Goal: Task Accomplishment & Management: Manage account settings

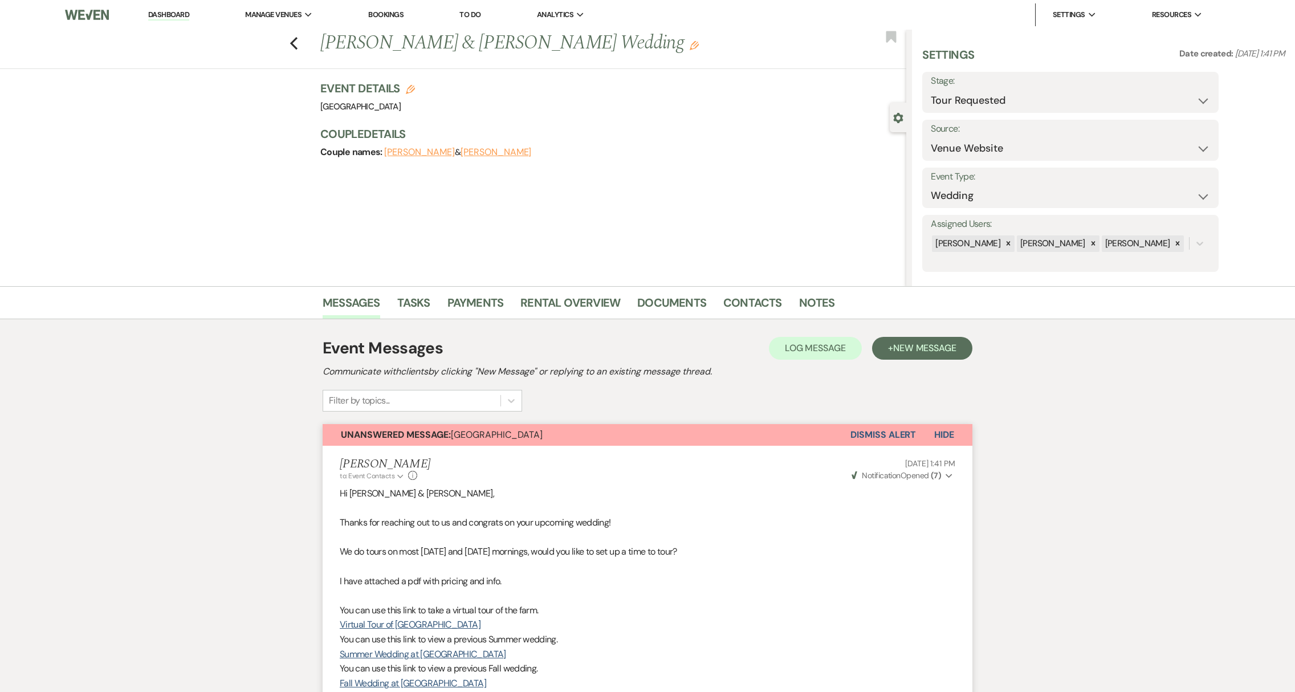
select select "2"
select select "5"
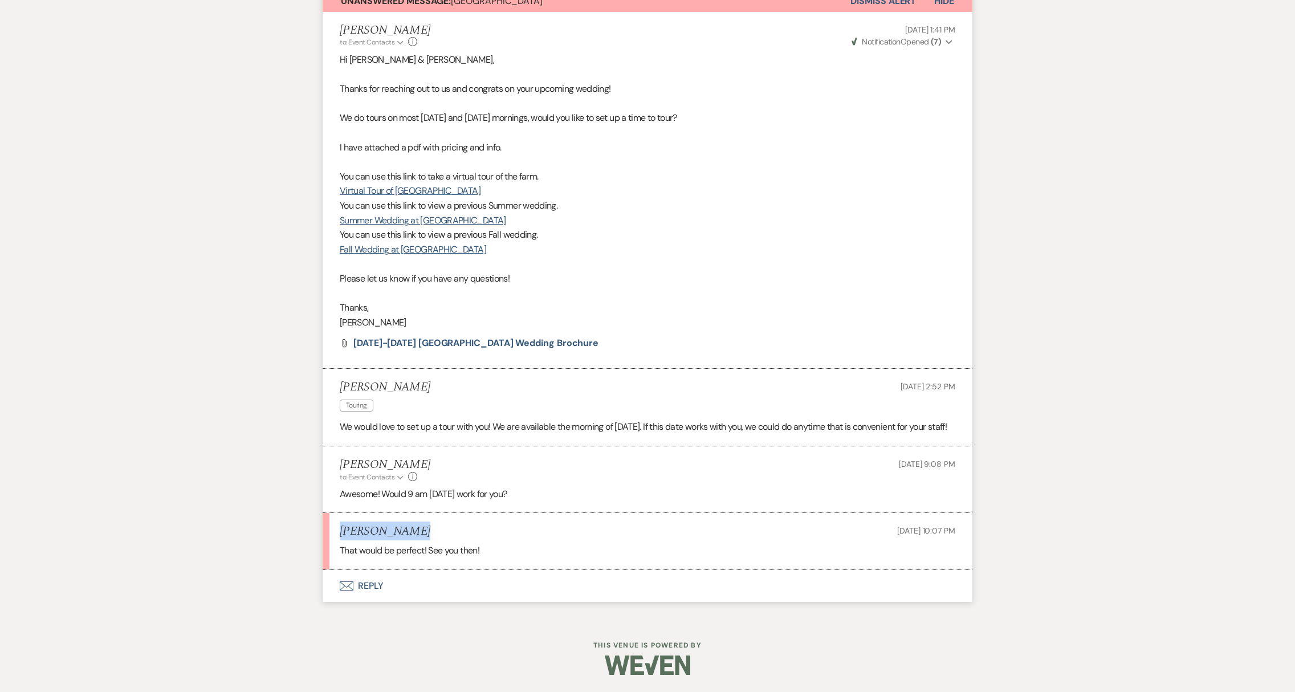
drag, startPoint x: 341, startPoint y: 531, endPoint x: 404, endPoint y: 528, distance: 62.2
click at [404, 528] on div "[PERSON_NAME] [DATE] 10:07 PM" at bounding box center [648, 532] width 616 height 14
copy h5 "[PERSON_NAME]"
click at [381, 590] on button "Envelope Reply" at bounding box center [648, 586] width 650 height 32
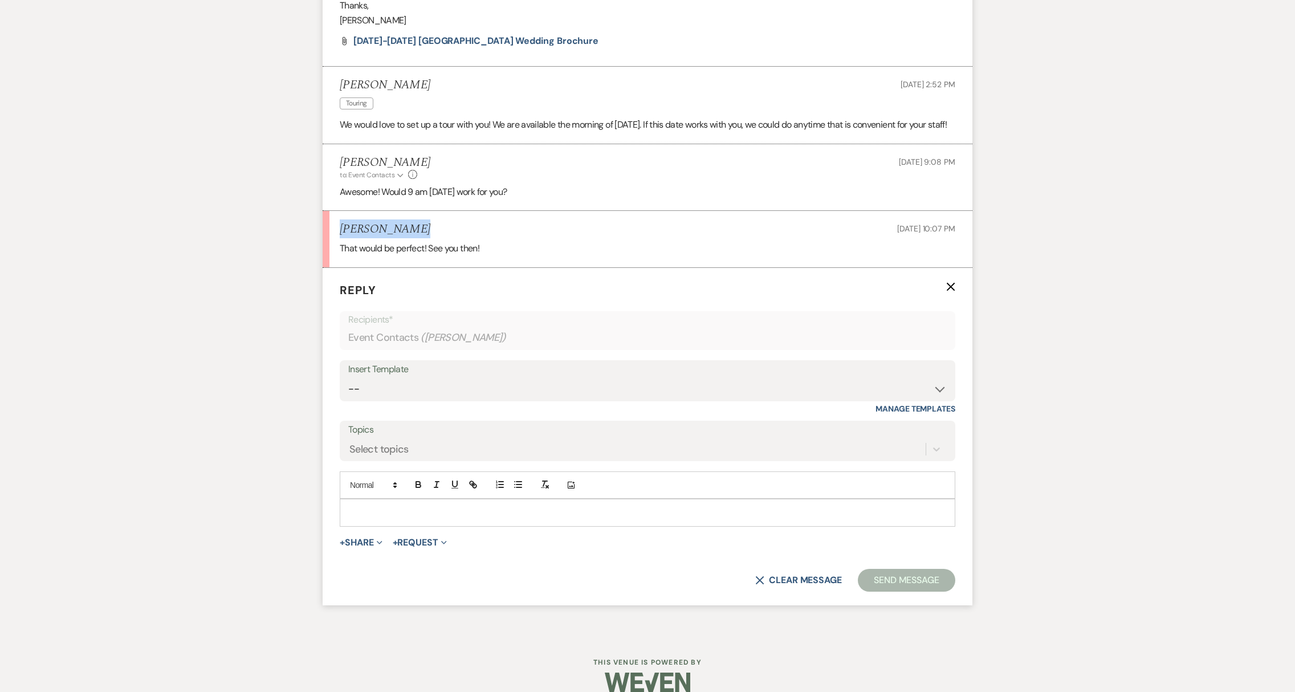
scroll to position [767, 0]
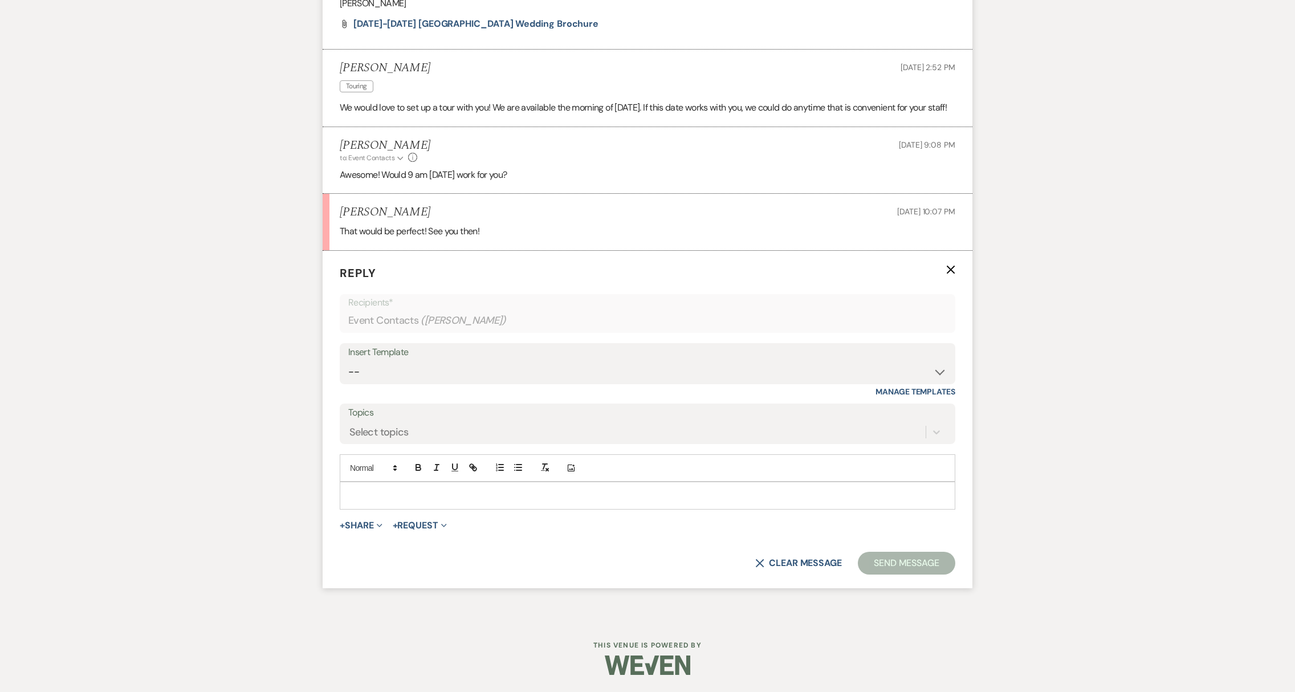
click at [365, 503] on div at bounding box center [647, 495] width 615 height 26
click at [877, 571] on button "Send Message" at bounding box center [906, 563] width 97 height 23
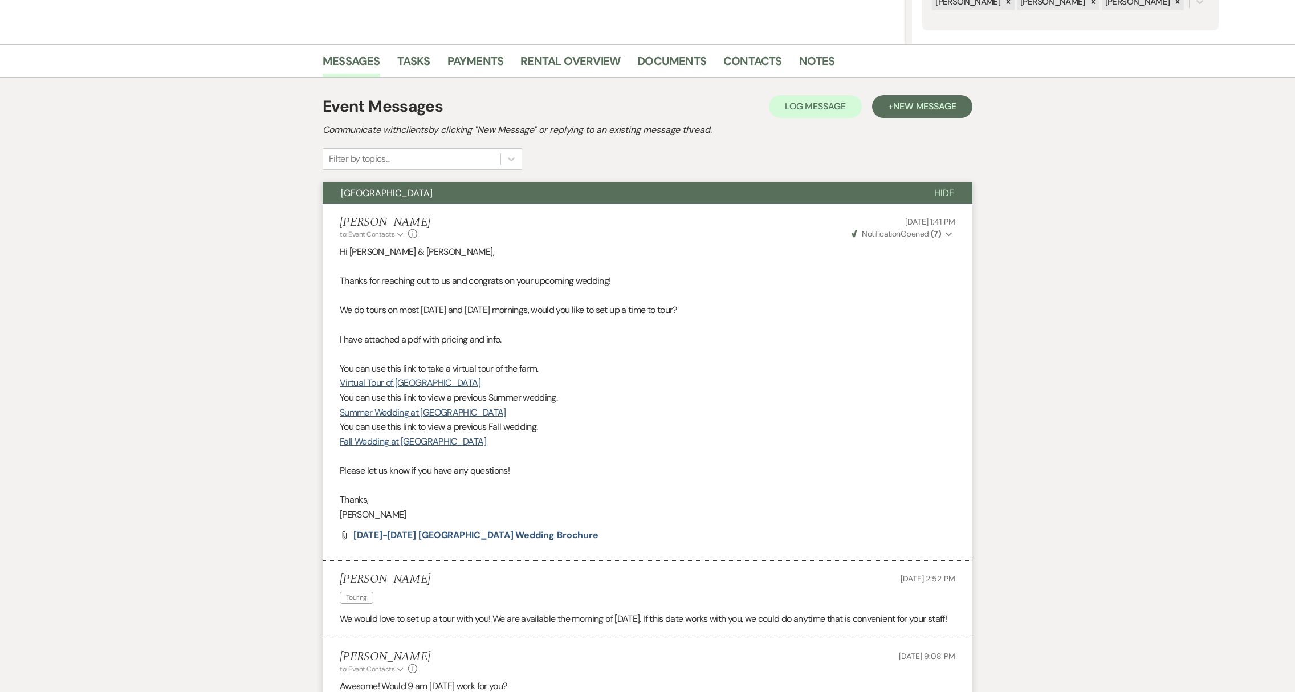
scroll to position [0, 0]
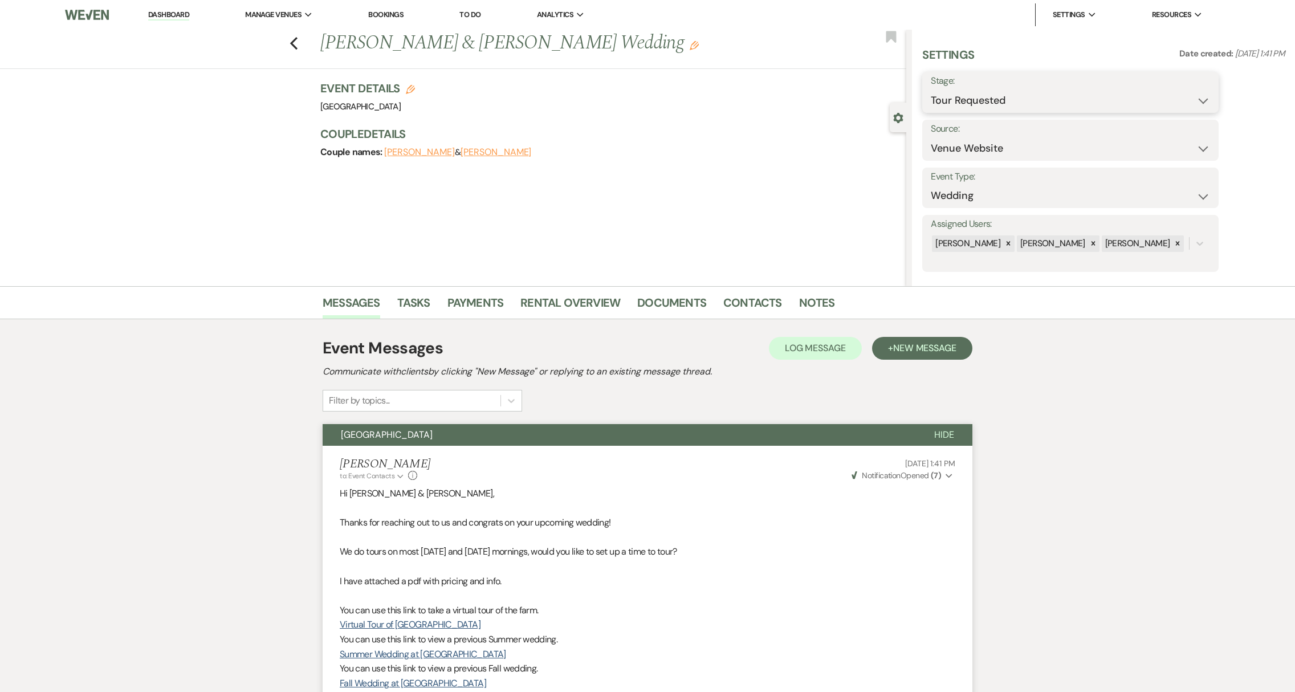
click at [967, 107] on select "Inquiry Follow Up Tour Requested Tour Confirmed Toured Proposal Sent Booked Lost" at bounding box center [1070, 101] width 279 height 22
select select "4"
click at [1202, 92] on button "Save" at bounding box center [1187, 92] width 64 height 23
click at [156, 17] on link "Dashboard" at bounding box center [168, 15] width 41 height 11
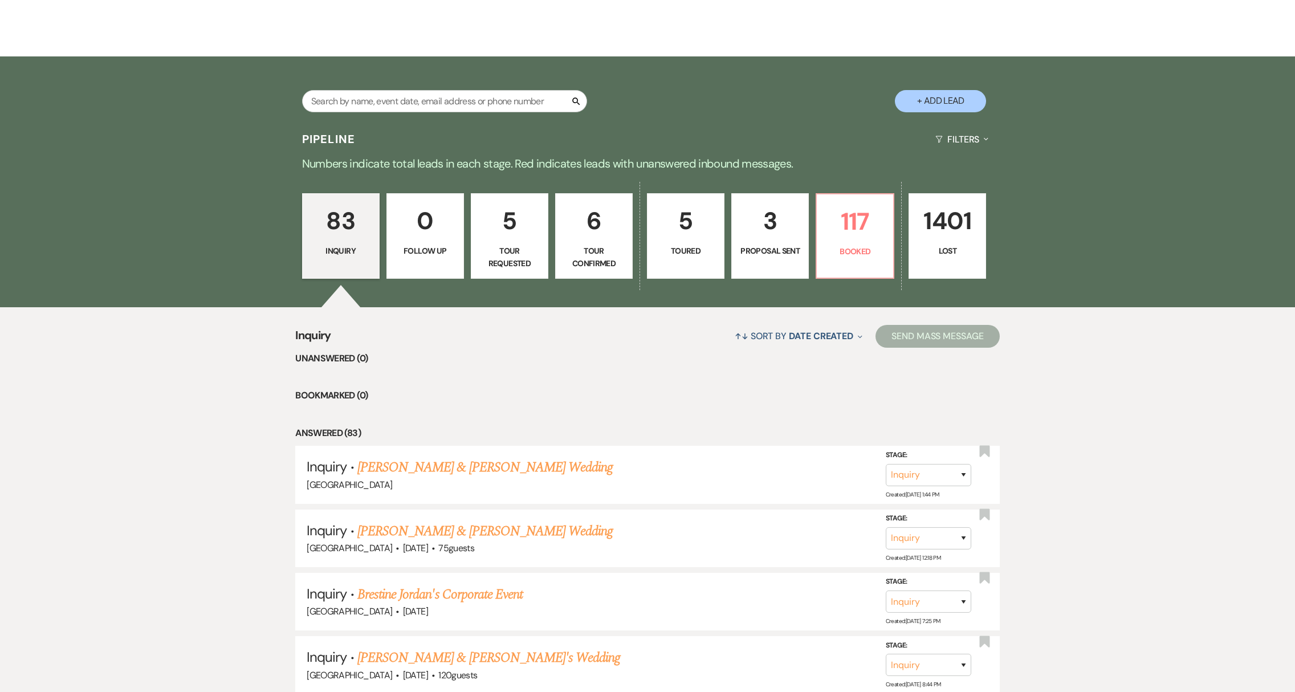
scroll to position [204, 0]
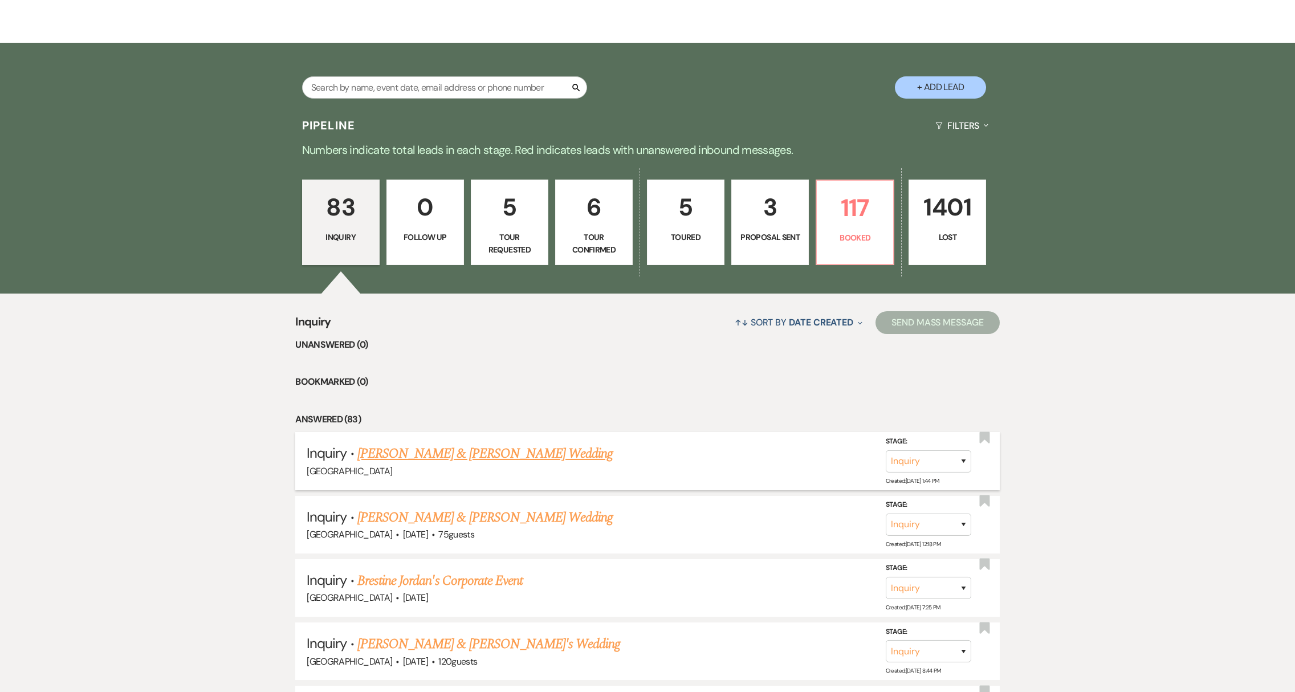
click at [406, 462] on link "[PERSON_NAME] & [PERSON_NAME] Wedding" at bounding box center [484, 454] width 255 height 21
select select "5"
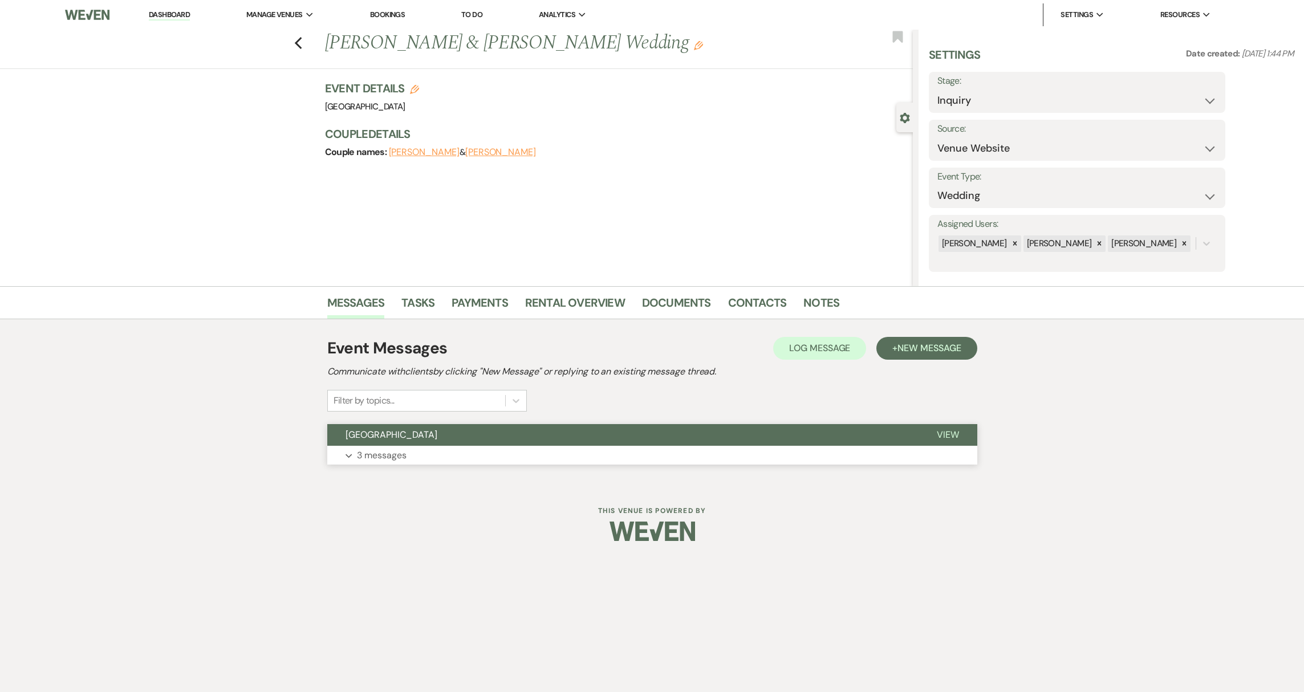
click at [401, 457] on p "3 messages" at bounding box center [382, 455] width 50 height 15
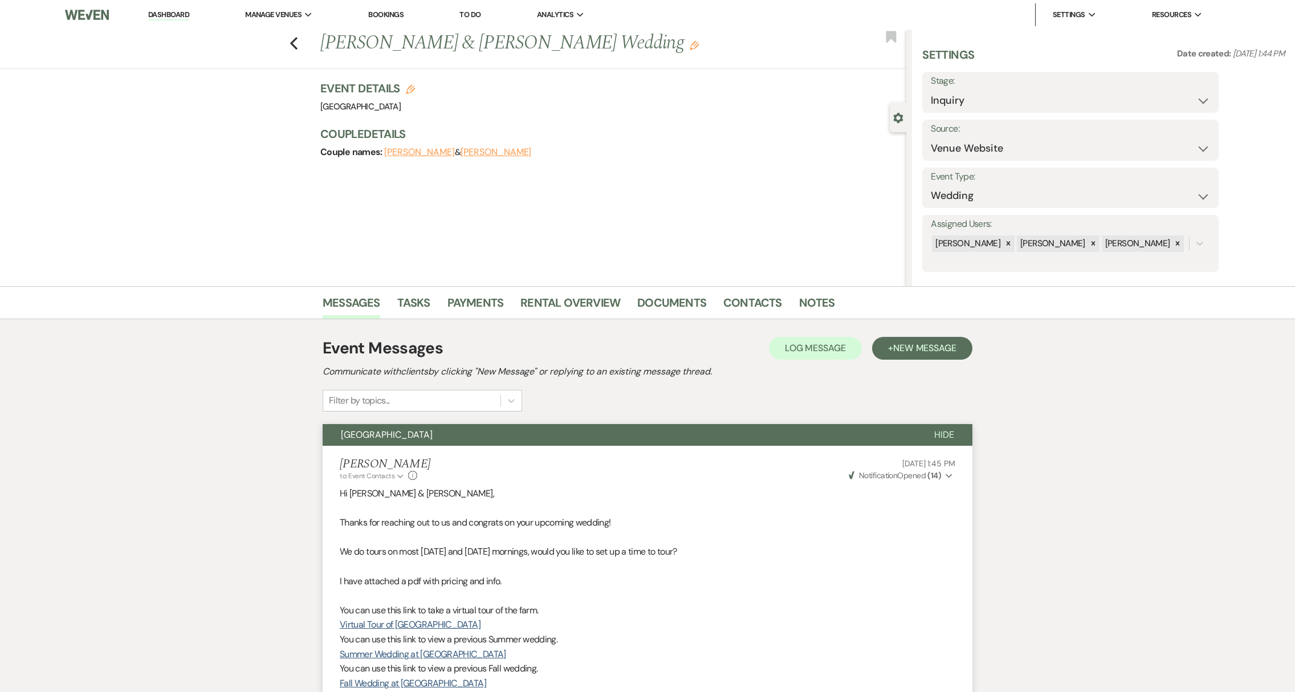
click at [183, 12] on link "Dashboard" at bounding box center [168, 15] width 41 height 11
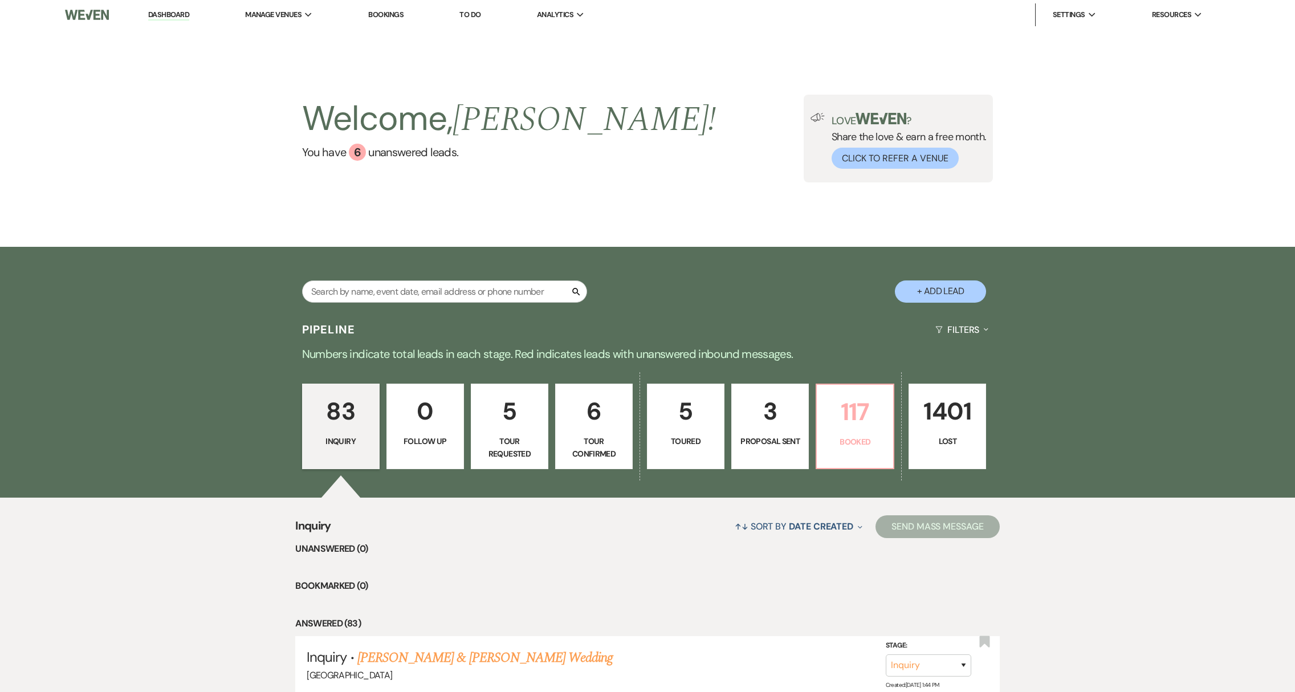
click at [861, 464] on link "117 Booked" at bounding box center [855, 427] width 79 height 86
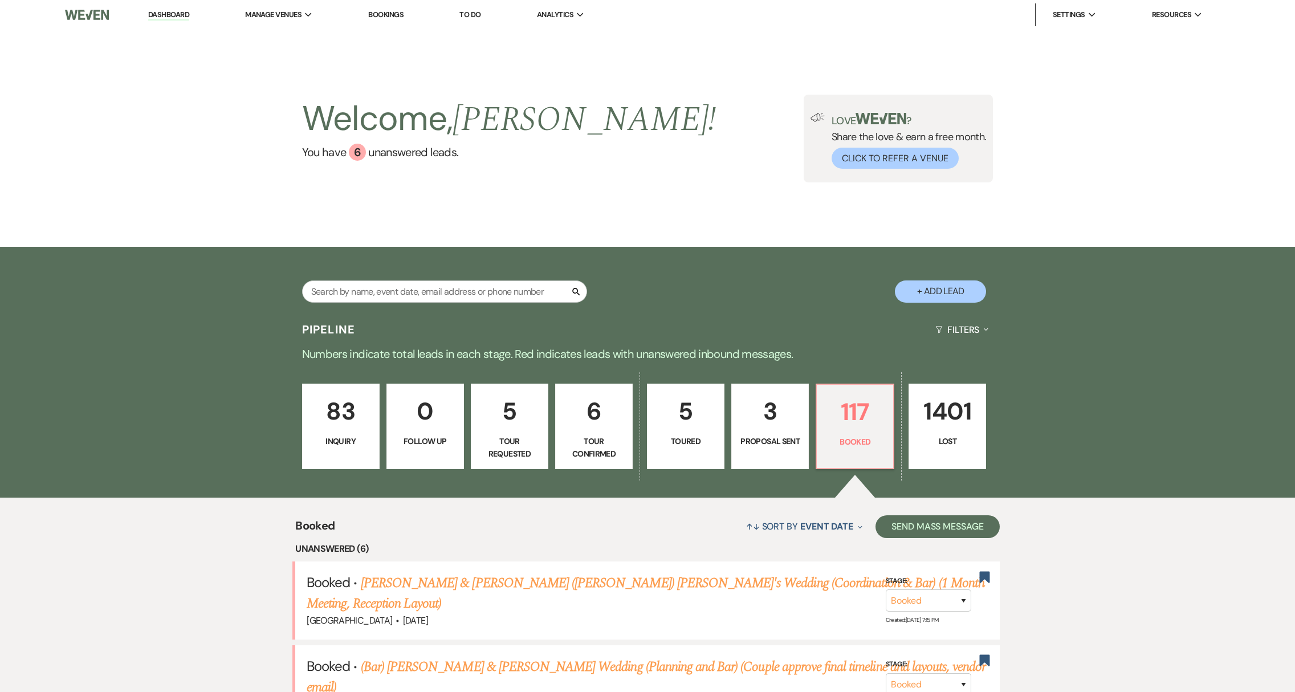
click at [758, 437] on p "Proposal Sent" at bounding box center [770, 441] width 63 height 13
select select "6"
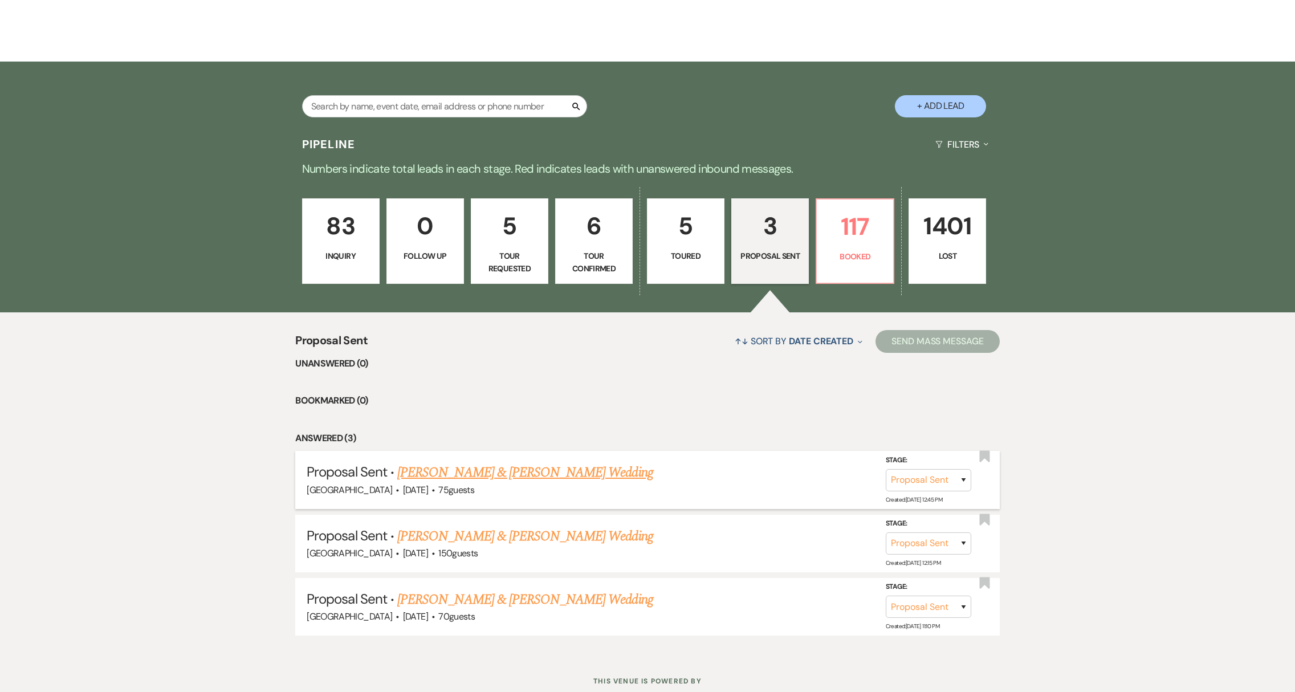
scroll to position [220, 0]
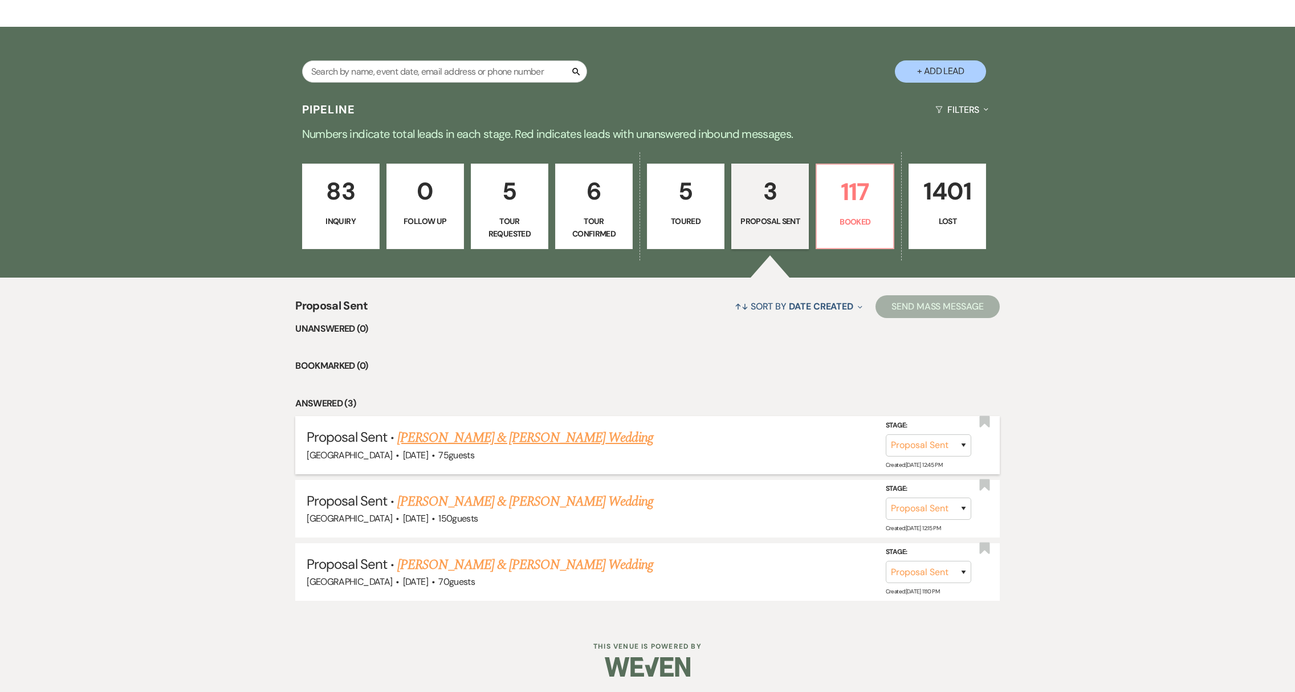
click at [483, 439] on link "[PERSON_NAME] & [PERSON_NAME] Wedding" at bounding box center [524, 438] width 255 height 21
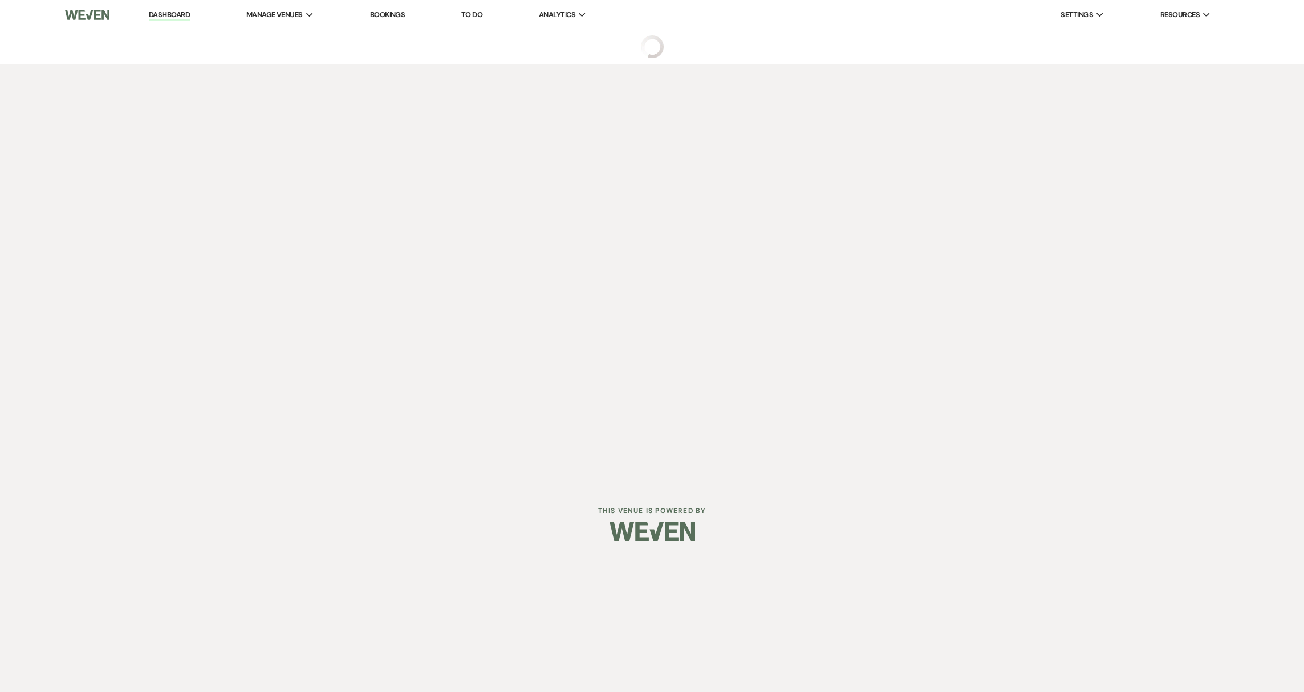
select select "6"
select select "1"
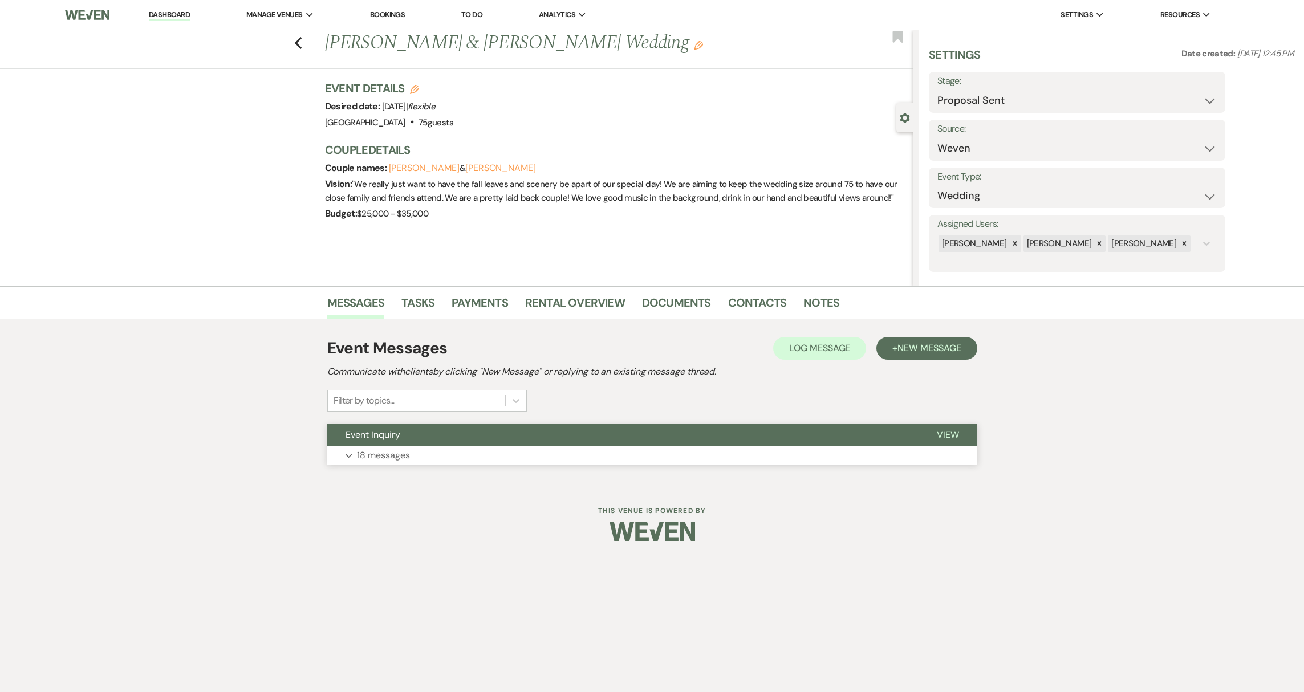
click at [399, 457] on p "18 messages" at bounding box center [383, 455] width 53 height 15
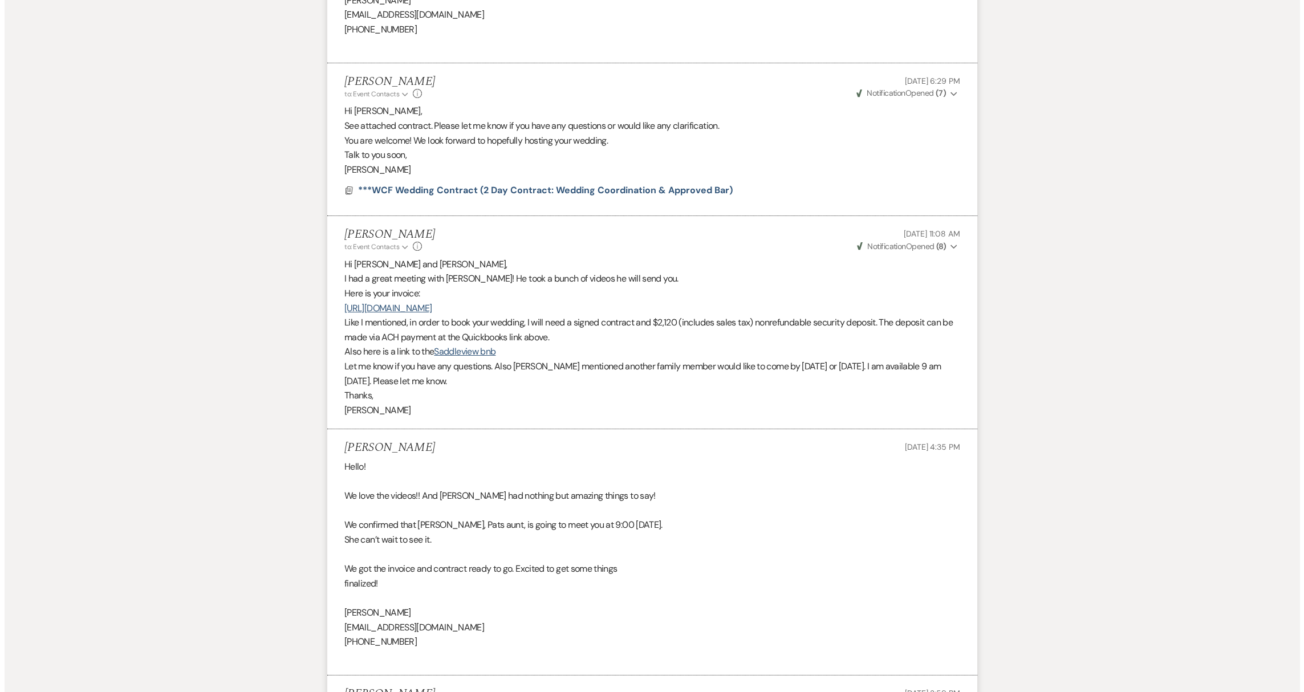
scroll to position [2755, 0]
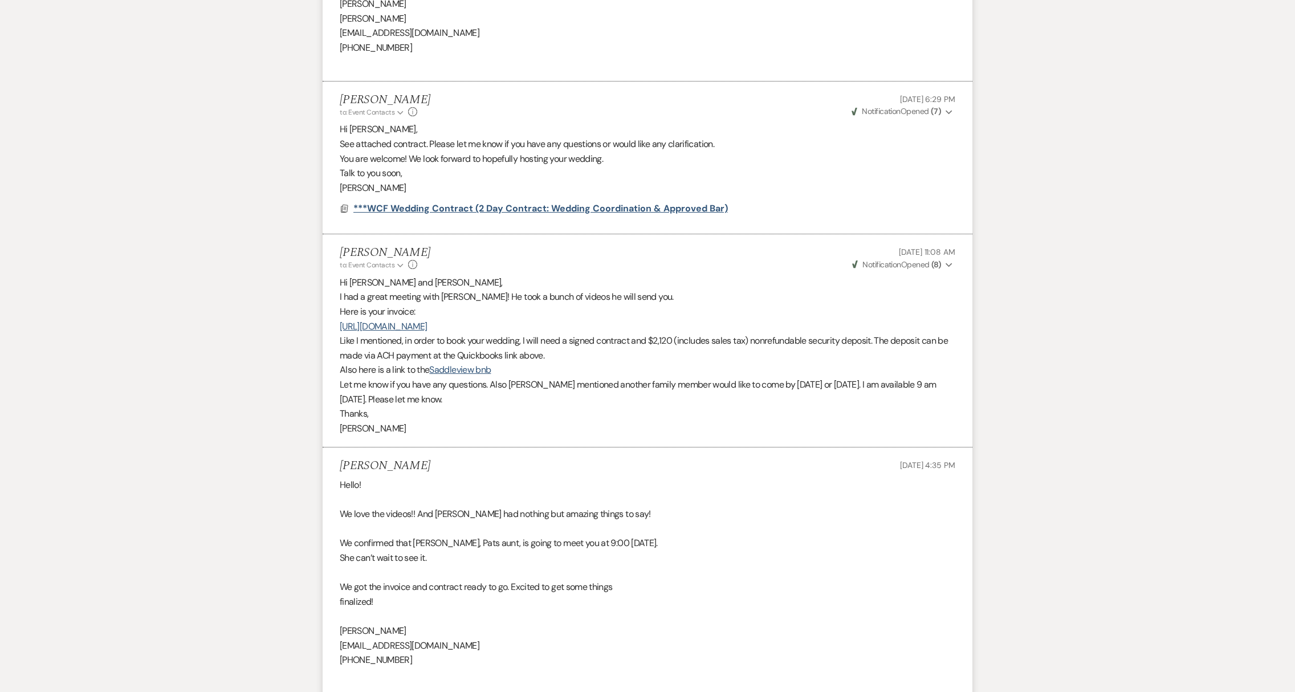
click at [421, 214] on span "***WCF Wedding Contract (2 Day Contract: Wedding Coordination & Approved Bar)" at bounding box center [540, 208] width 375 height 12
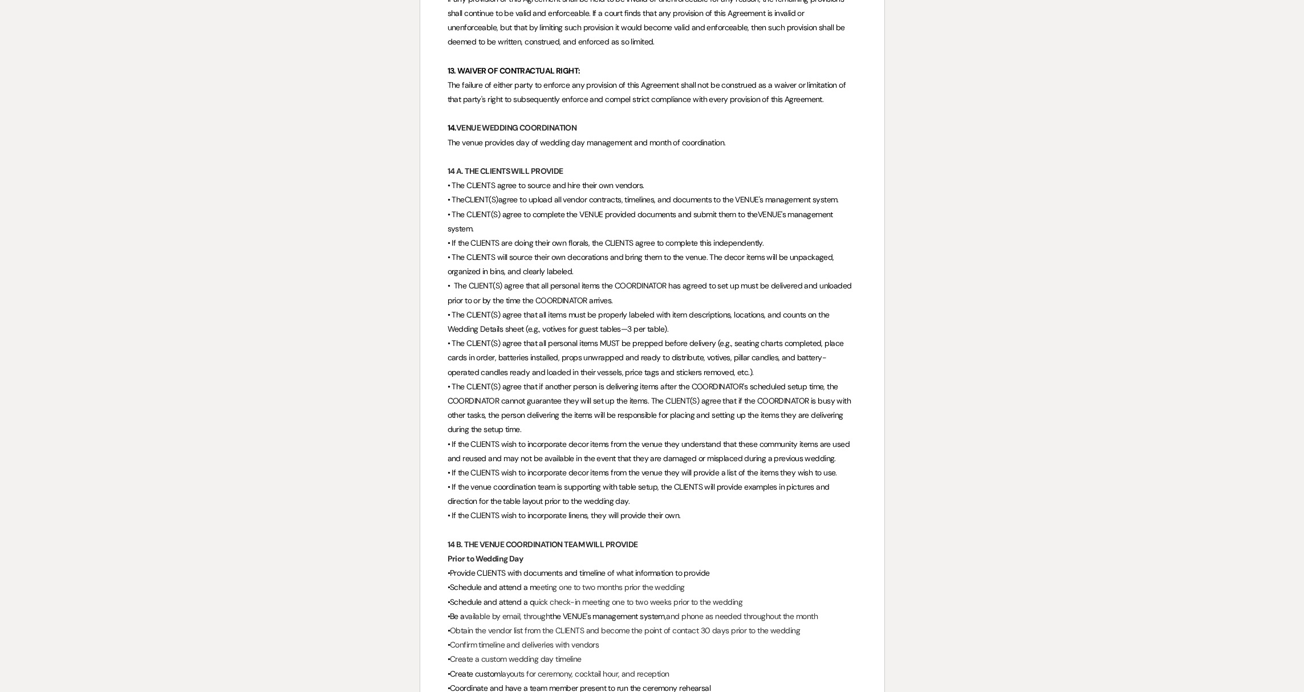
scroll to position [3444, 0]
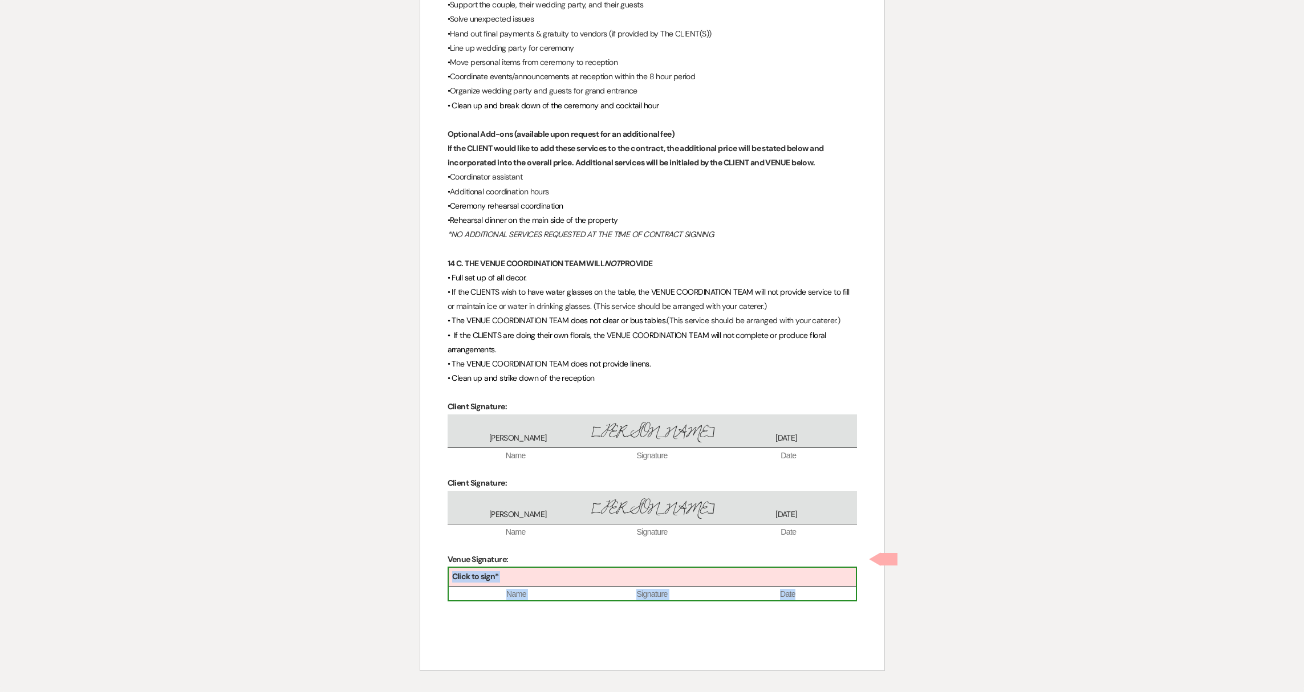
click at [522, 568] on div "Click to sign*" at bounding box center [652, 577] width 407 height 19
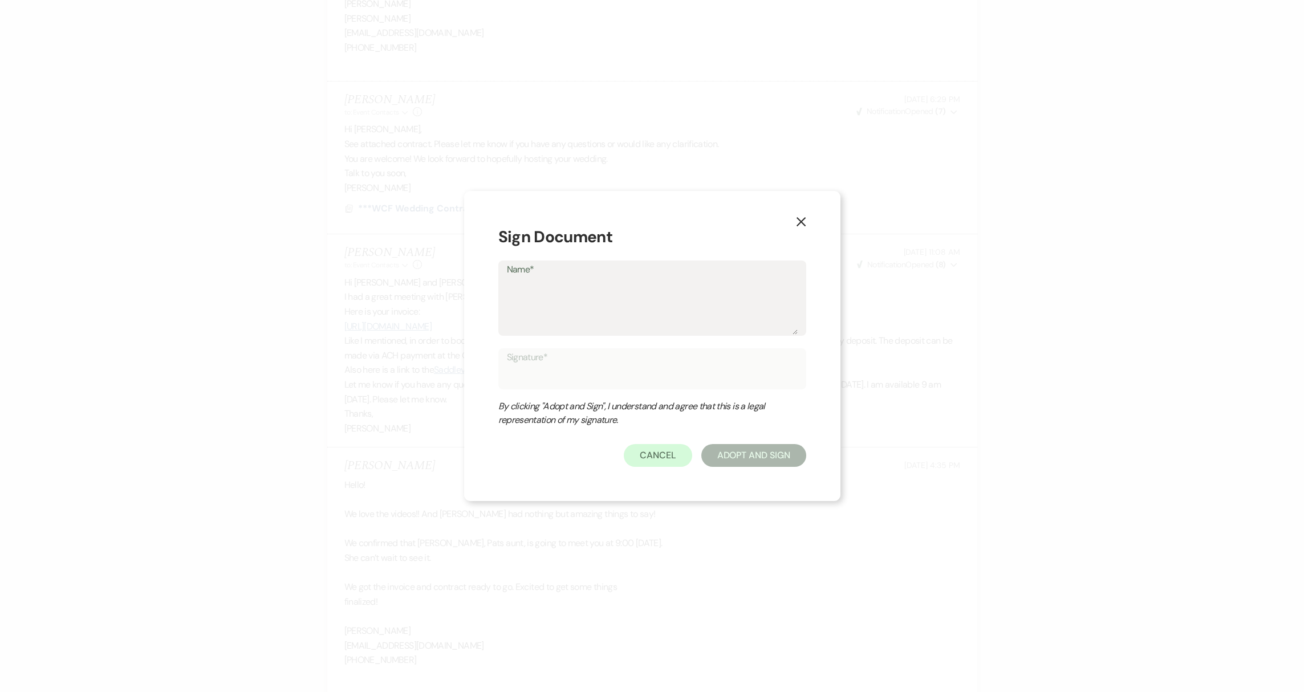
type textarea "K"
type input "K"
type textarea "Ke"
type input "Ke"
type textarea "Kel"
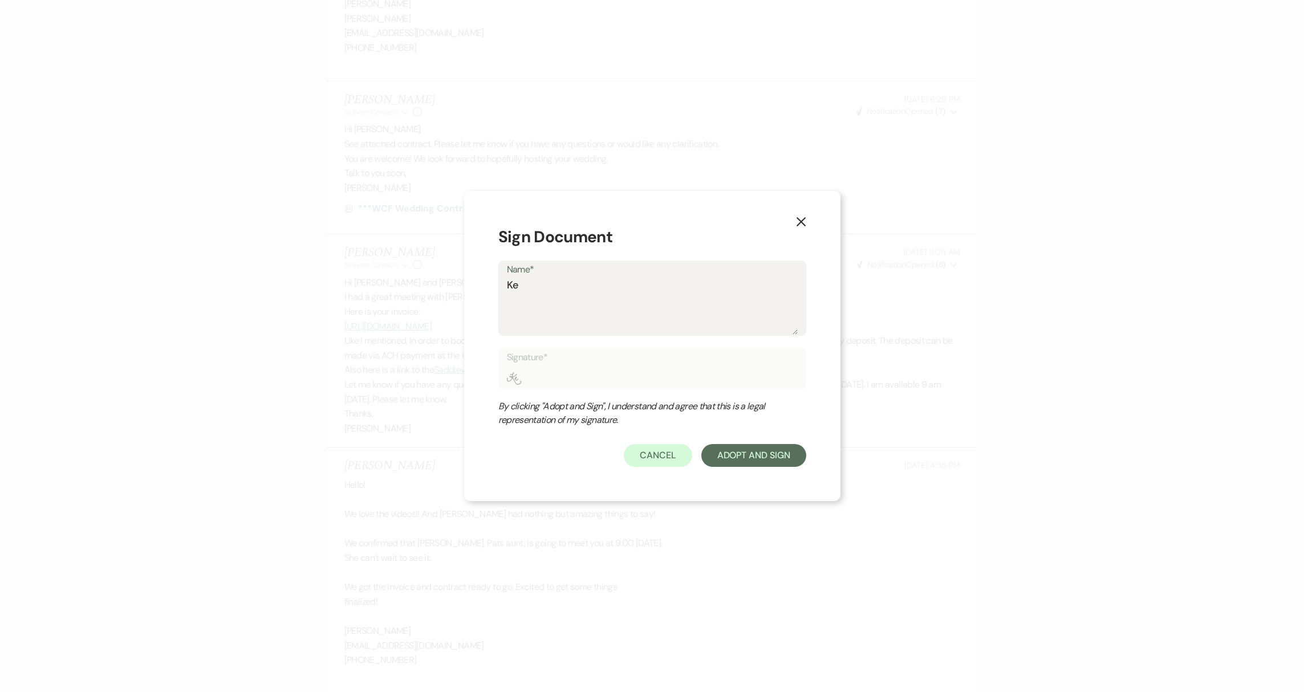
type input "Kel"
type textarea "[PERSON_NAME]"
type input "[PERSON_NAME]"
type textarea "[PERSON_NAME]"
type input "[PERSON_NAME]"
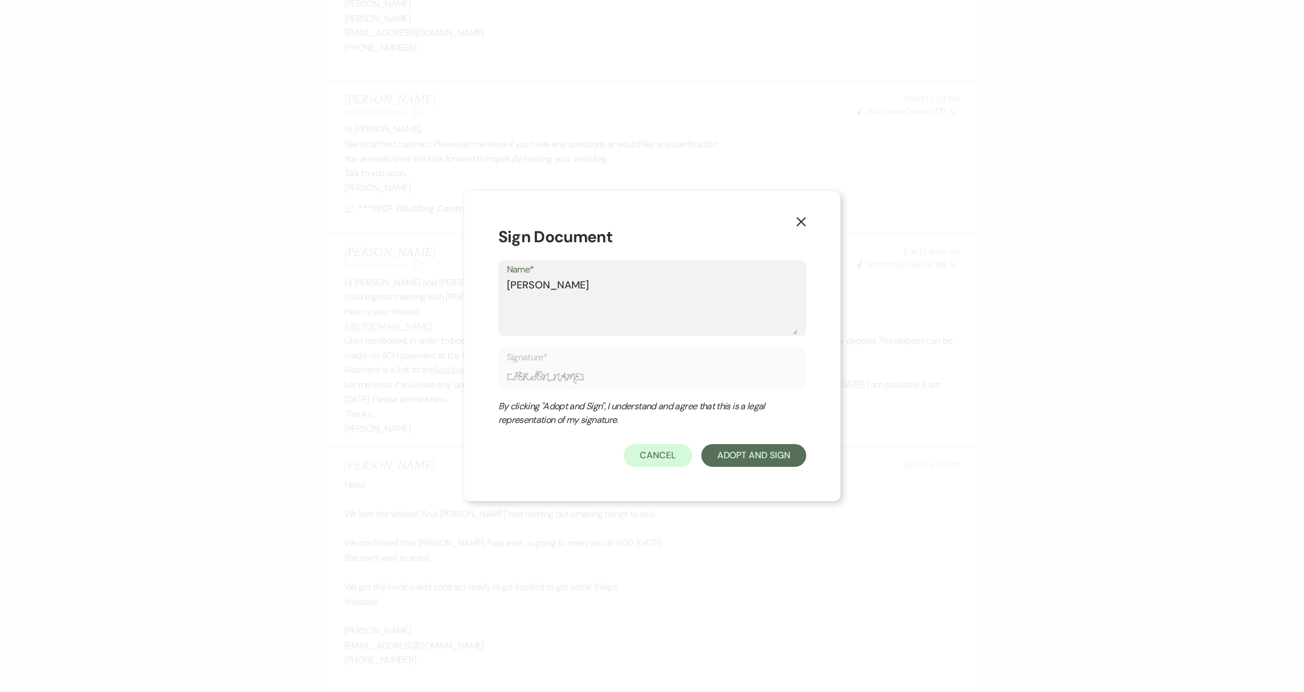
type textarea "[PERSON_NAME]"
type input "[PERSON_NAME]"
type textarea "[PERSON_NAME]"
type input "[PERSON_NAME]"
type textarea "[PERSON_NAME]"
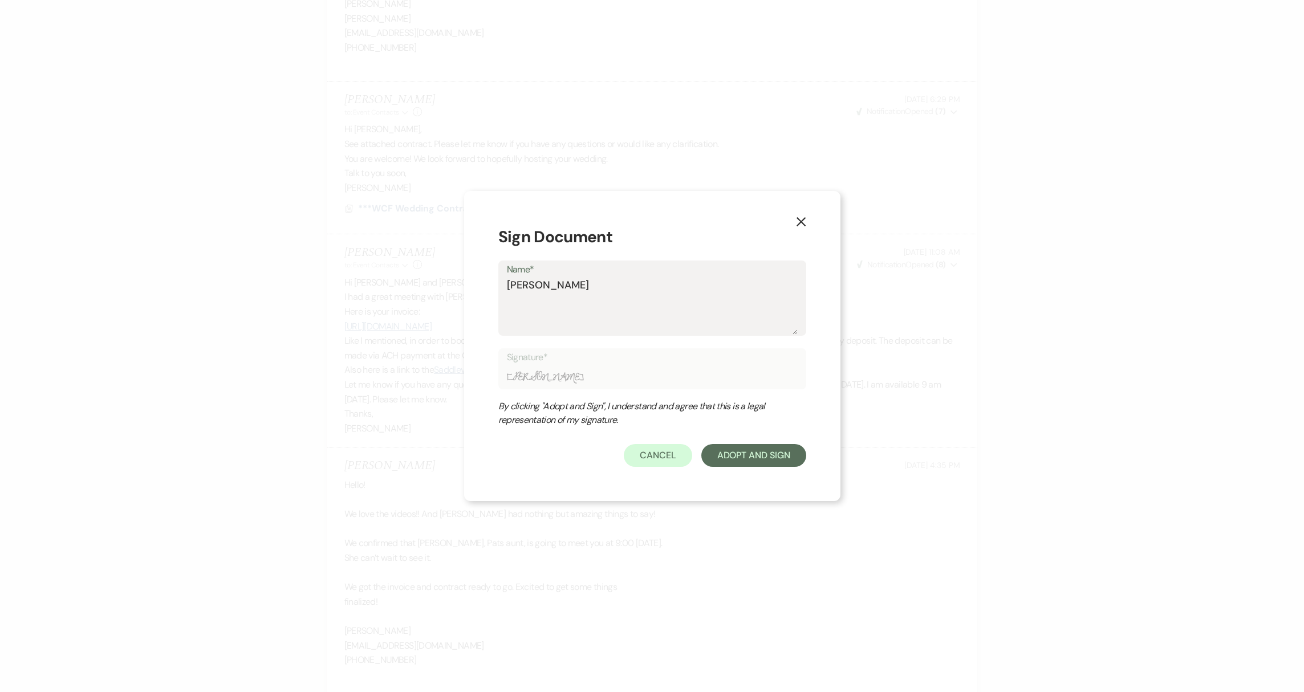
type input "[PERSON_NAME]"
type textarea "[PERSON_NAME]"
type input "[PERSON_NAME]"
type textarea "[PERSON_NAME]"
type input "[PERSON_NAME]"
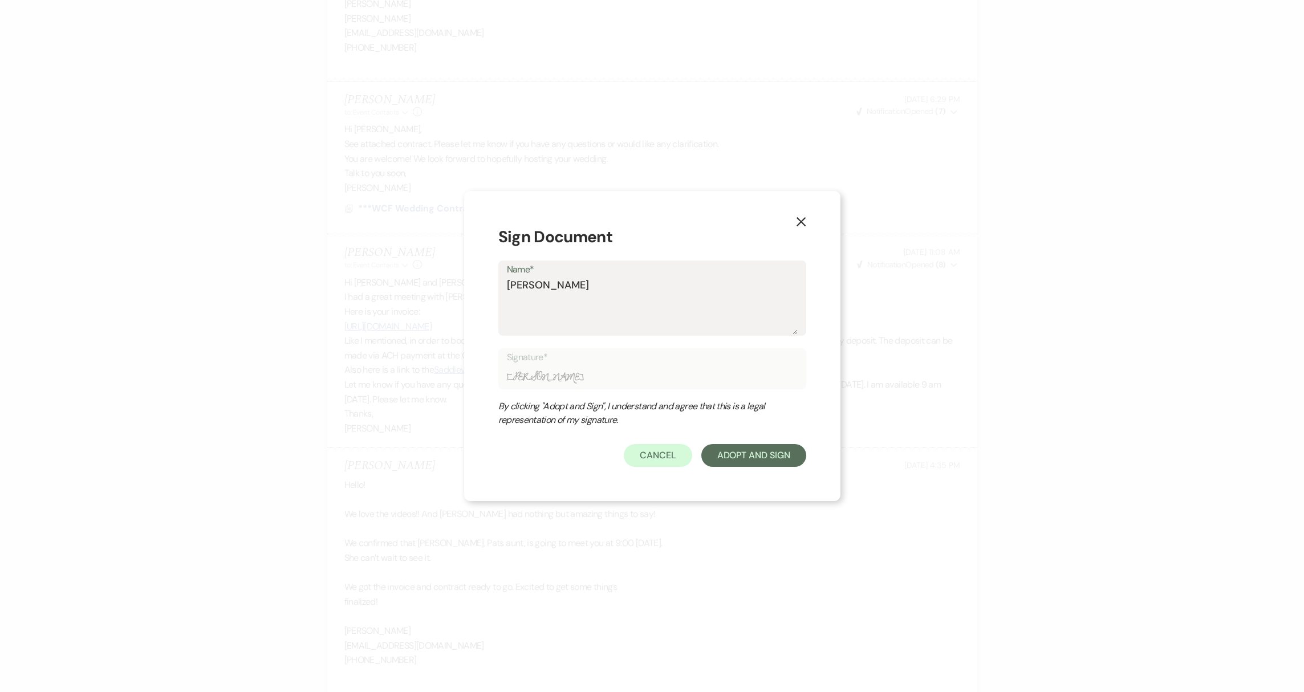
type textarea "[PERSON_NAME]"
type input "[PERSON_NAME]"
type textarea "[PERSON_NAME]"
type input "[PERSON_NAME]"
type textarea "[PERSON_NAME]"
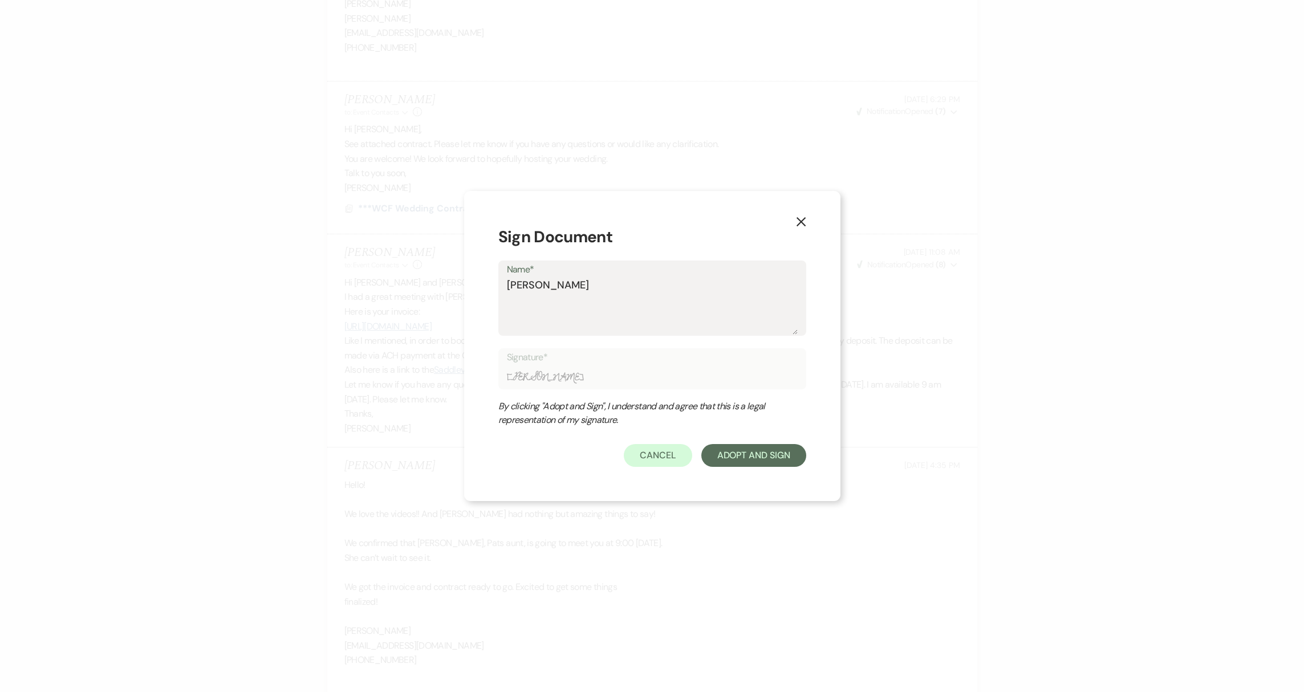
type input "[PERSON_NAME]"
type textarea "[PERSON_NAME]"
type input "[PERSON_NAME]"
type textarea "[PERSON_NAME]"
click at [737, 449] on button "Adopt And Sign" at bounding box center [753, 455] width 105 height 23
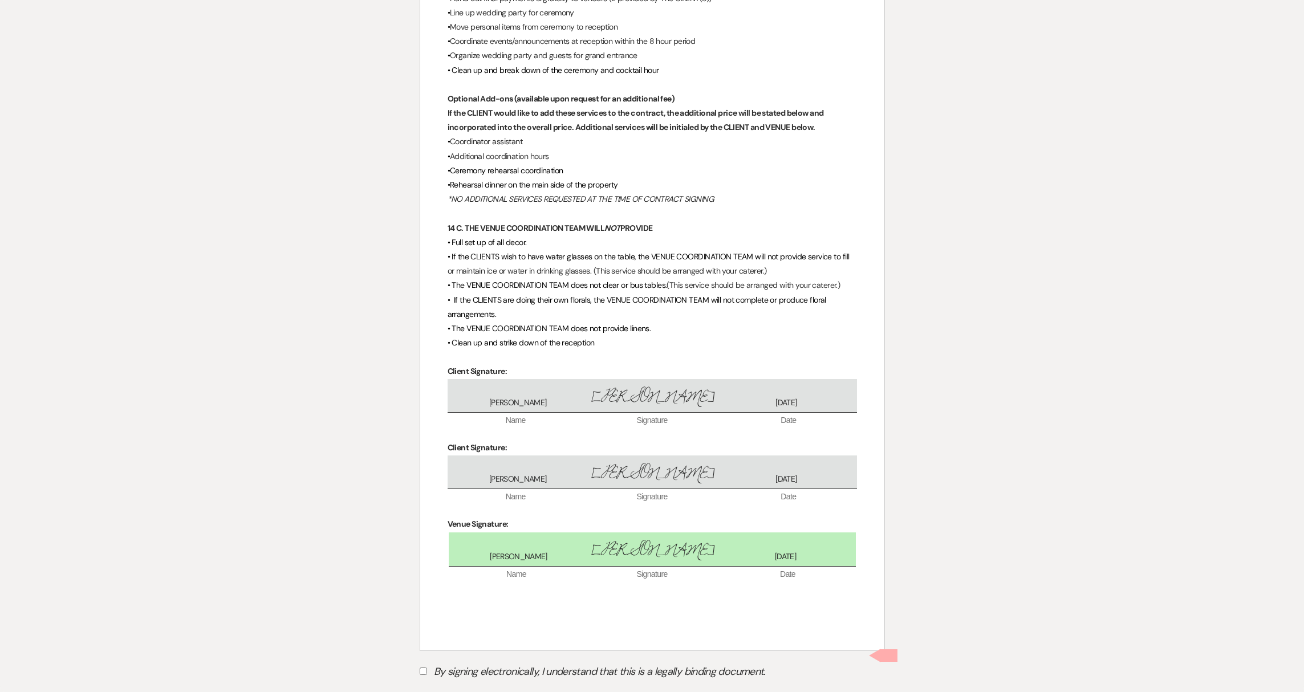
scroll to position [3493, 0]
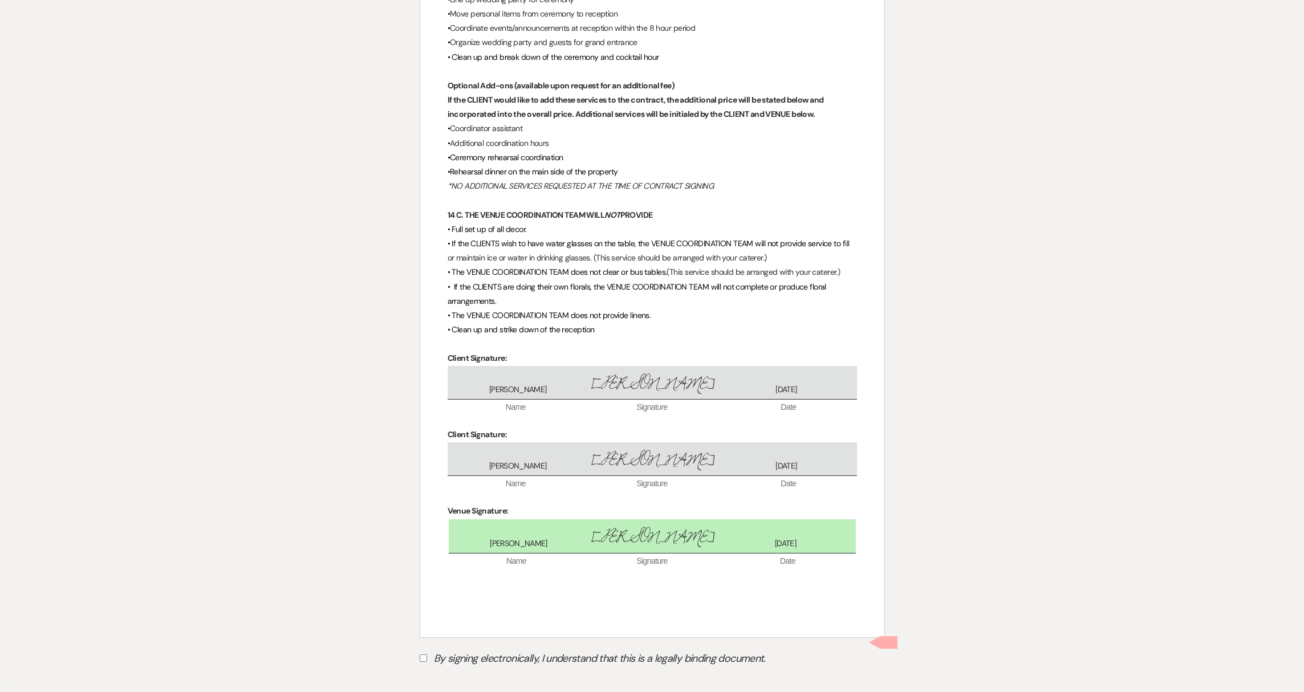
click at [425, 654] on input "By signing electronically, I understand that this is a legally binding document." at bounding box center [423, 657] width 7 height 7
checkbox input "true"
click at [449, 677] on button "Submit" at bounding box center [460, 687] width 80 height 21
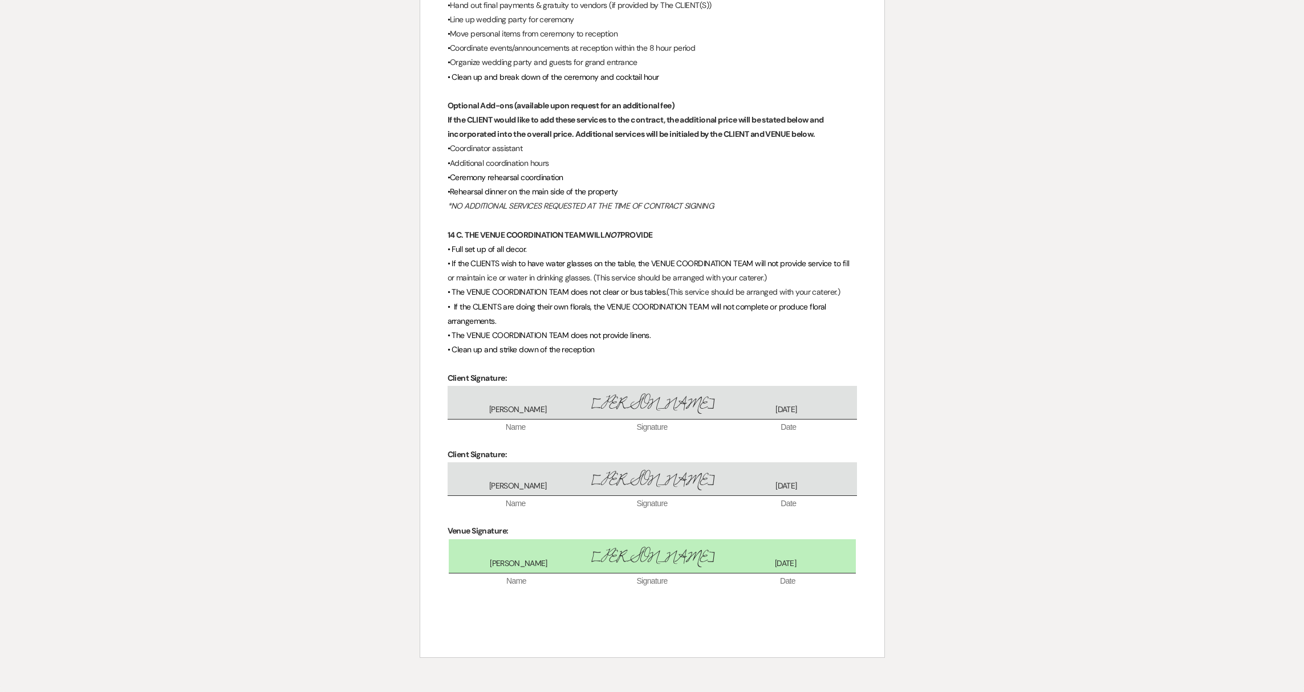
scroll to position [3442, 0]
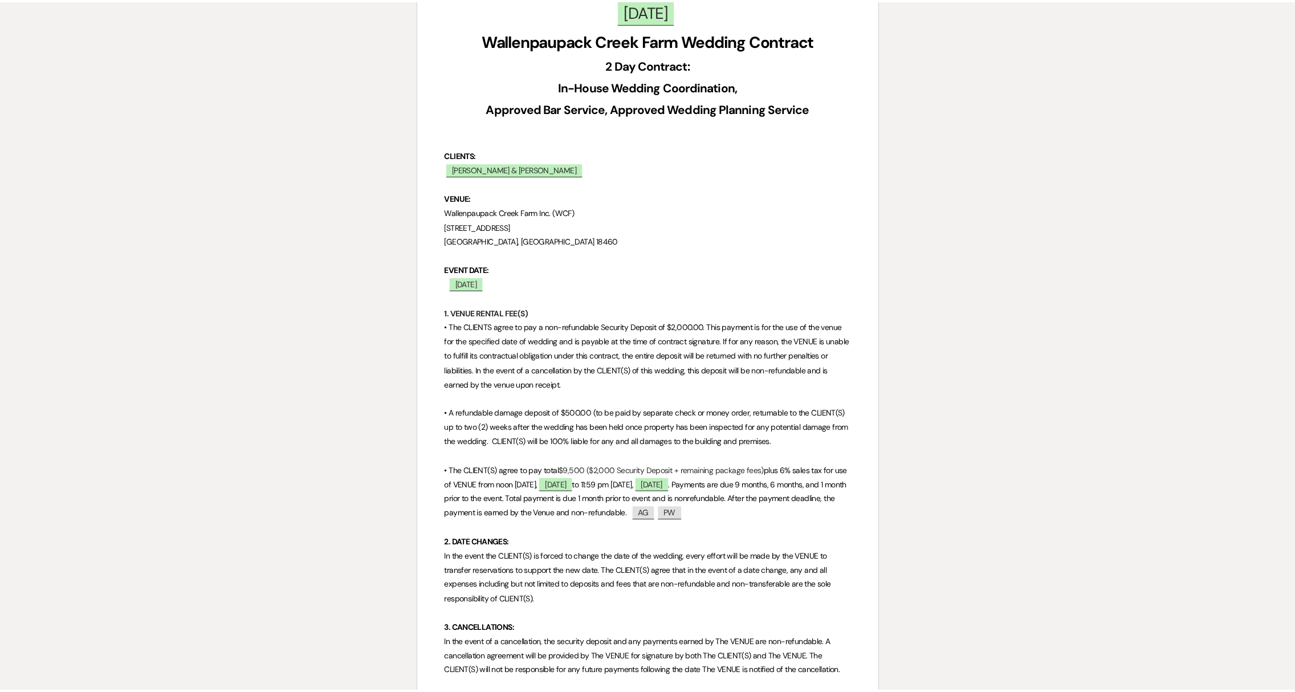
scroll to position [0, 0]
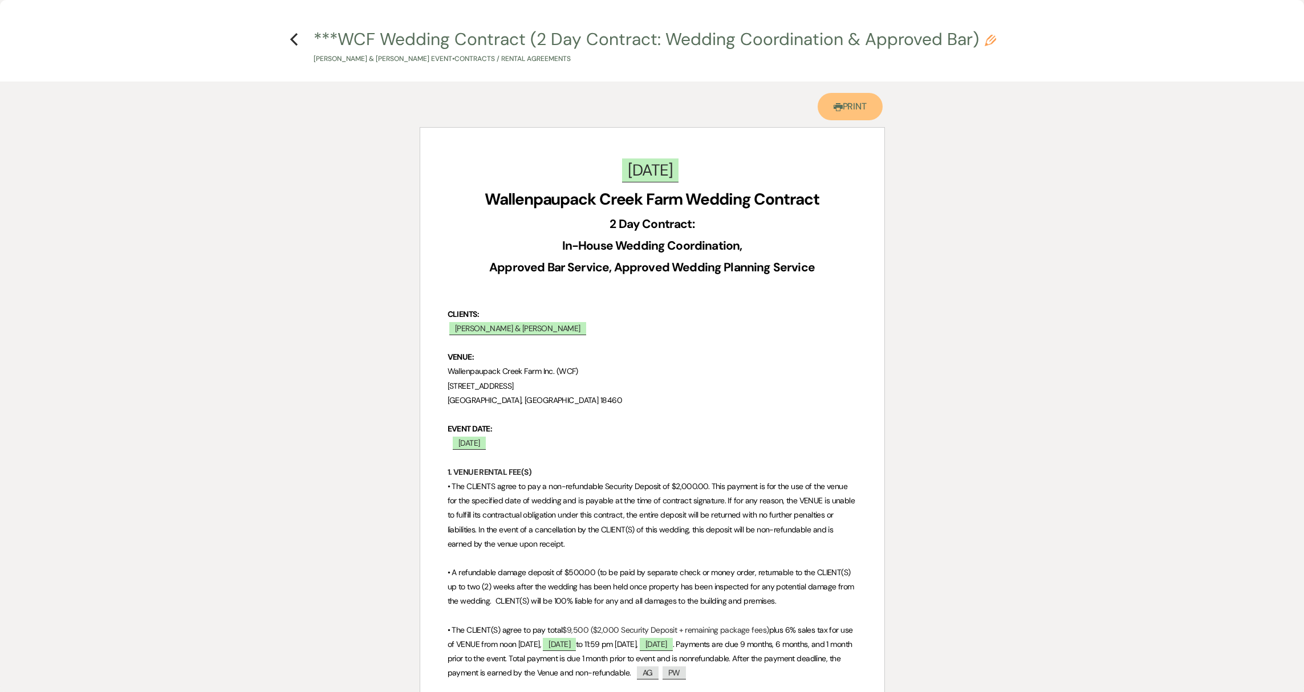
click at [848, 105] on link "Printer Print" at bounding box center [851, 106] width 66 height 27
click at [292, 35] on icon "Previous" at bounding box center [294, 39] width 9 height 14
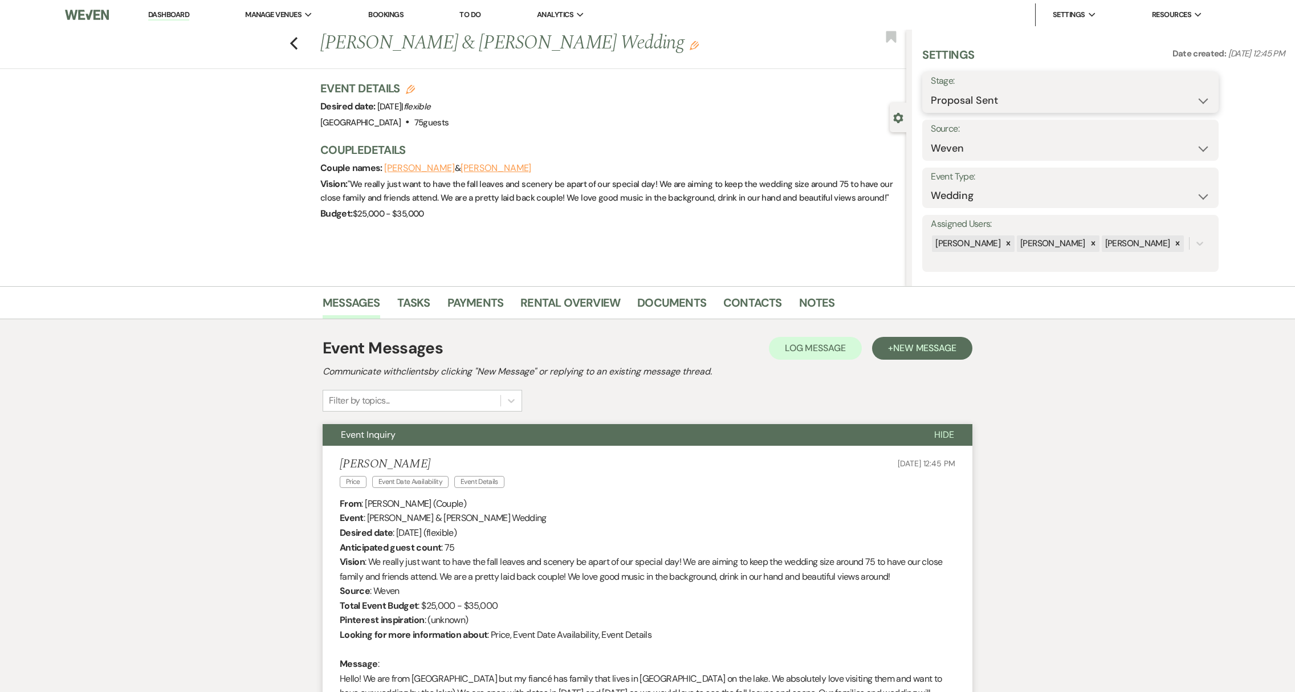
click at [1144, 103] on select "Inquiry Follow Up Tour Requested Tour Confirmed Toured Proposal Sent Booked Lost" at bounding box center [1070, 101] width 279 height 22
select select "7"
click at [1192, 100] on button "Save" at bounding box center [1187, 92] width 64 height 23
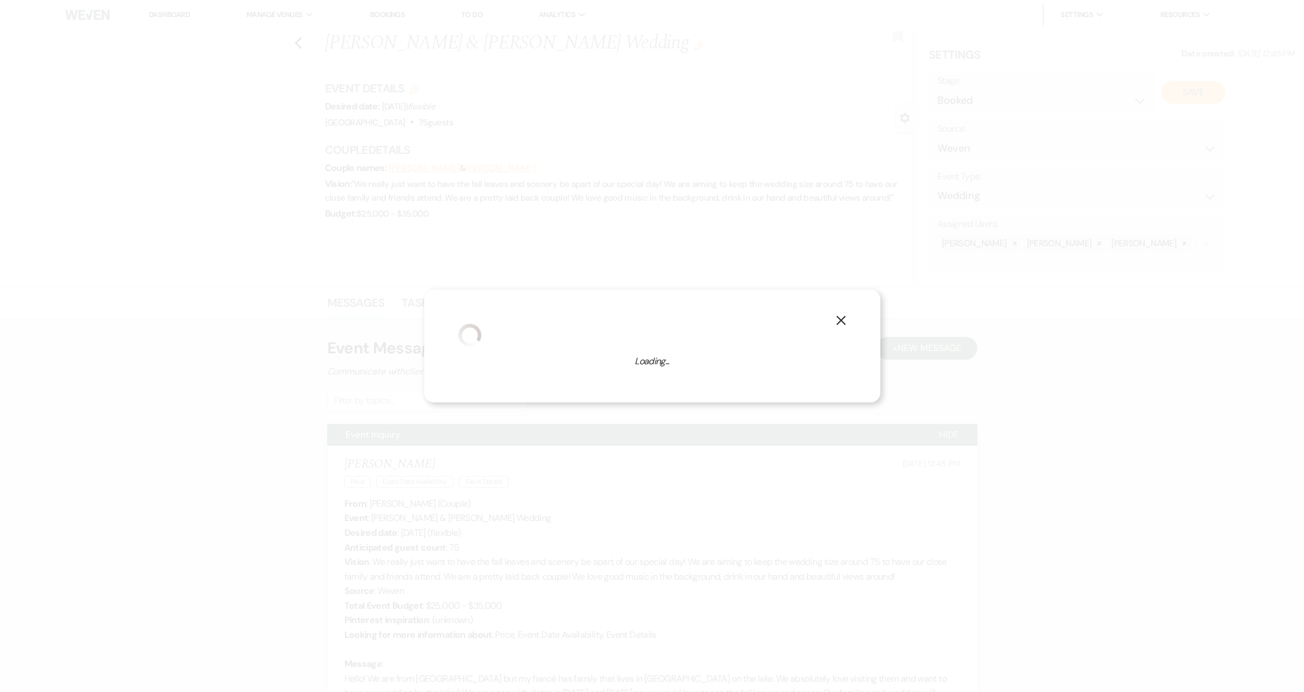
select select "1"
select select "539"
select select "false"
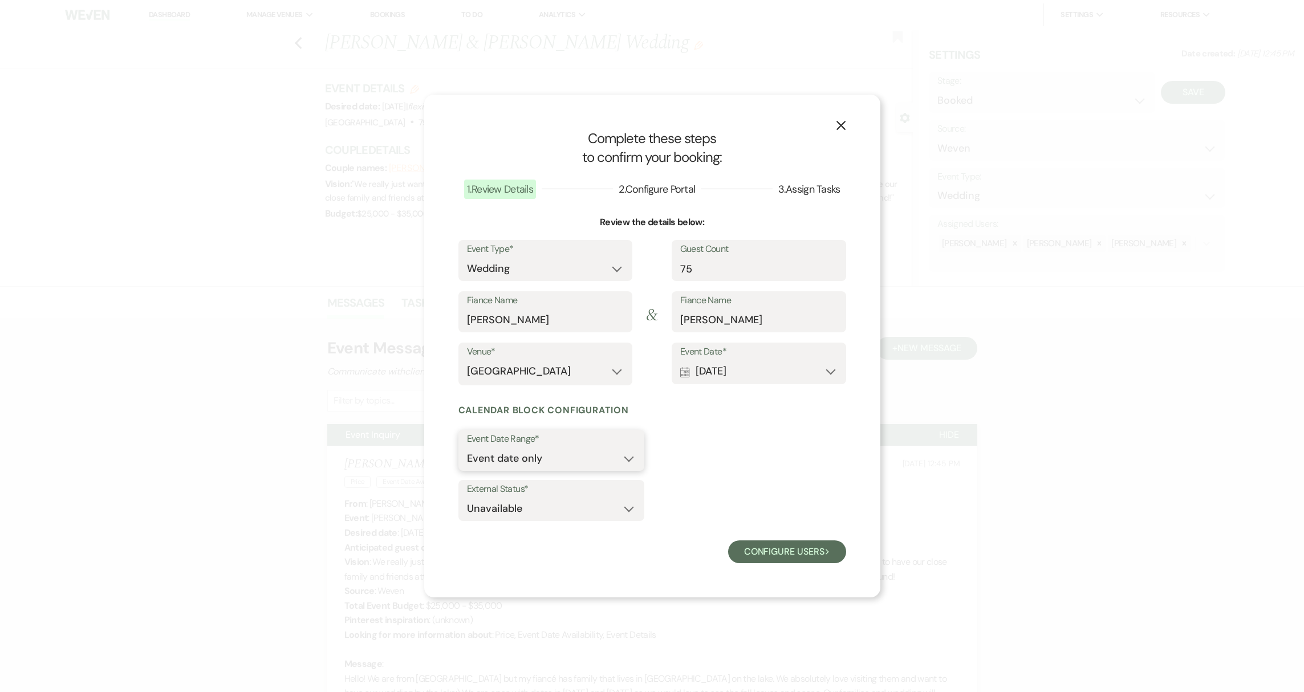
click at [634, 458] on select "Event date only Event date and" at bounding box center [551, 459] width 169 height 22
select select "eventDateAnd"
type input "1"
click at [725, 453] on input "1" at bounding box center [696, 459] width 70 height 22
click at [783, 563] on button "Configure users Next" at bounding box center [787, 551] width 118 height 23
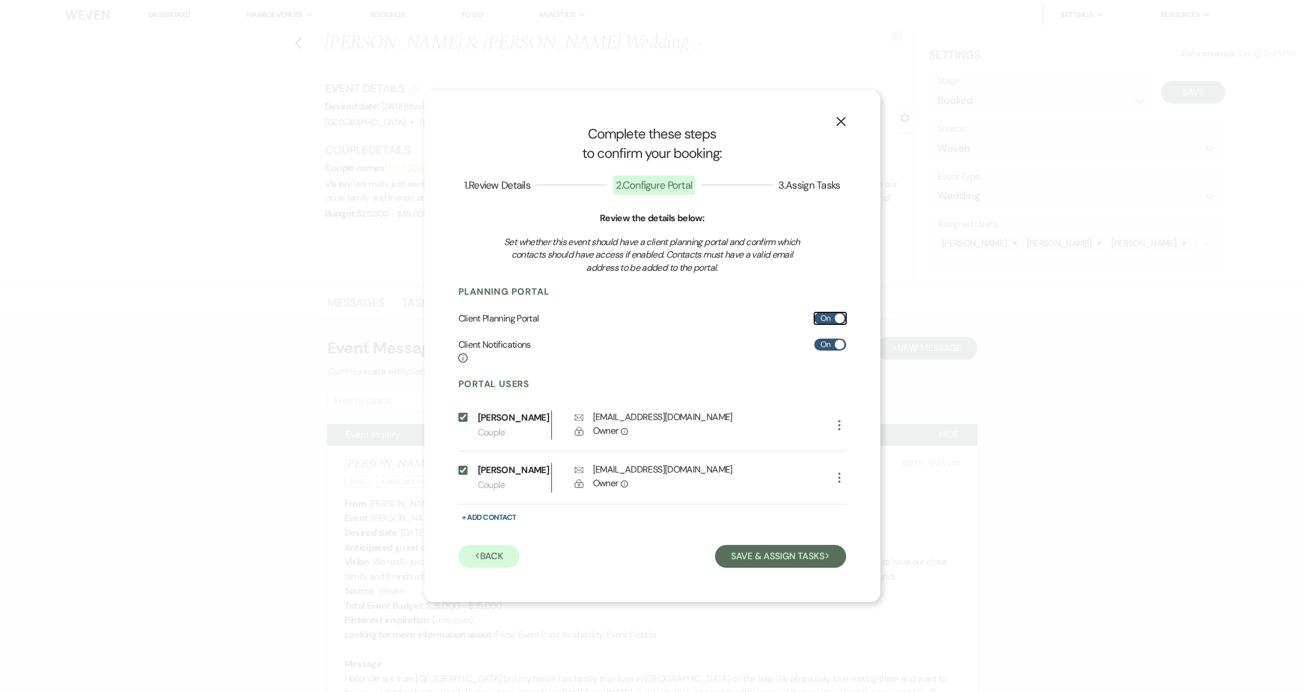
click at [834, 316] on label "On" at bounding box center [830, 318] width 32 height 12
click at [834, 316] on input "On" at bounding box center [830, 318] width 32 height 12
checkbox input "false"
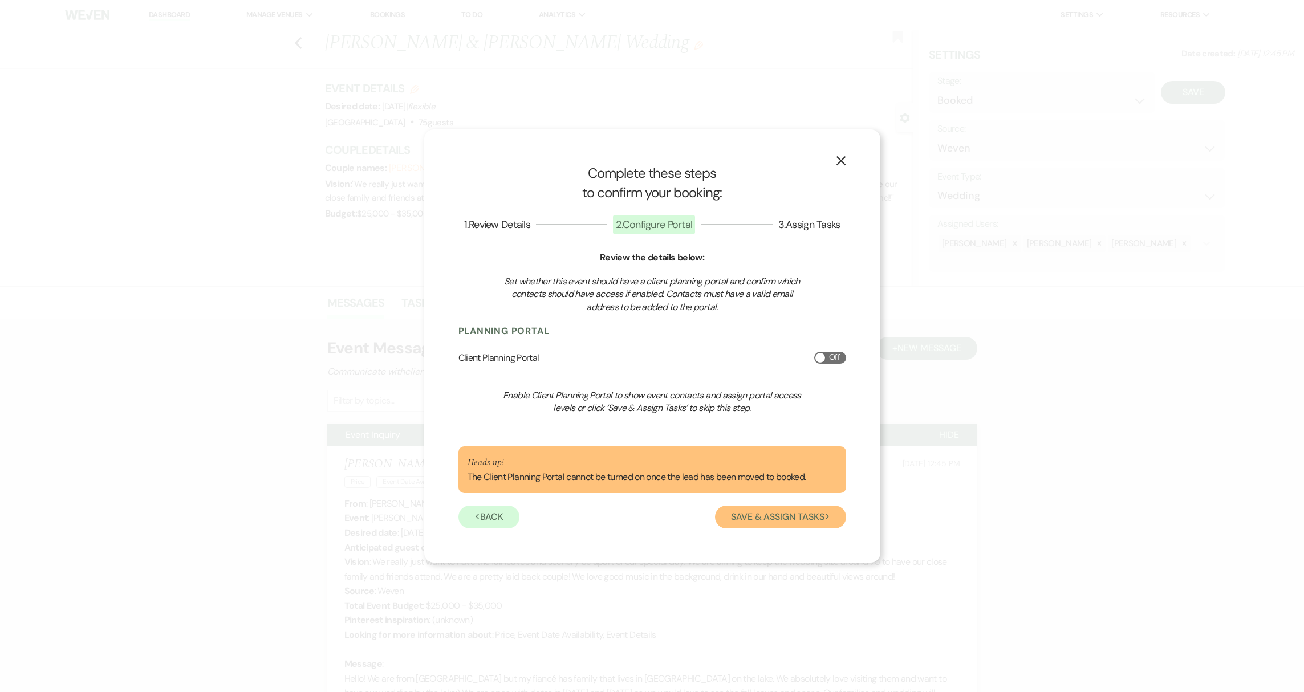
click at [789, 526] on button "Save & Assign Tasks Next" at bounding box center [780, 517] width 131 height 23
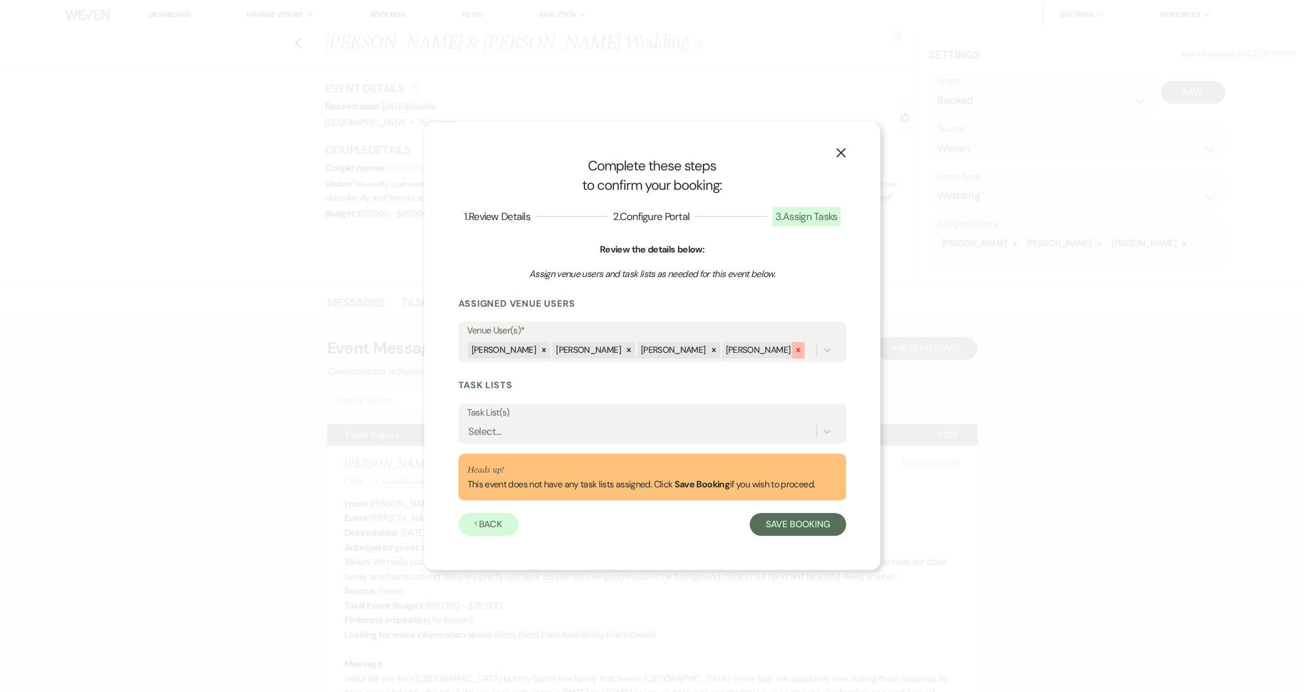
click at [794, 348] on icon at bounding box center [798, 350] width 8 height 8
click at [800, 527] on button "Save Booking" at bounding box center [798, 524] width 96 height 23
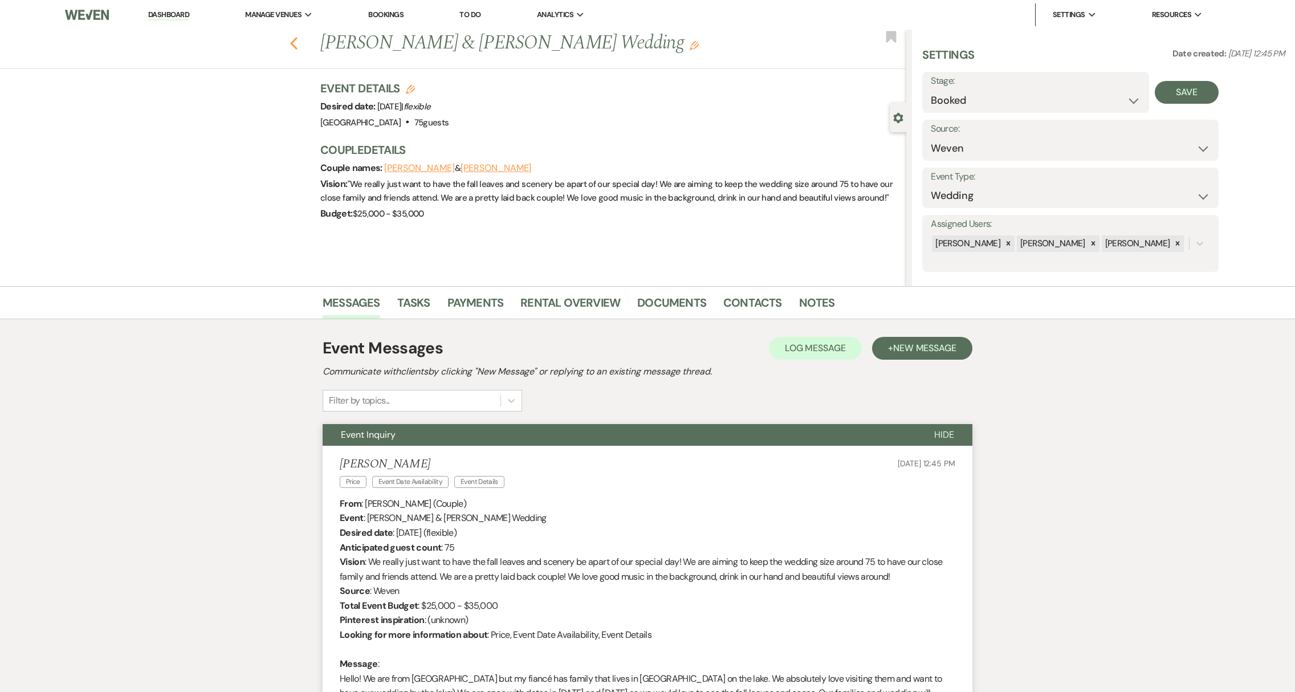
click at [296, 46] on icon "Previous" at bounding box center [294, 43] width 9 height 14
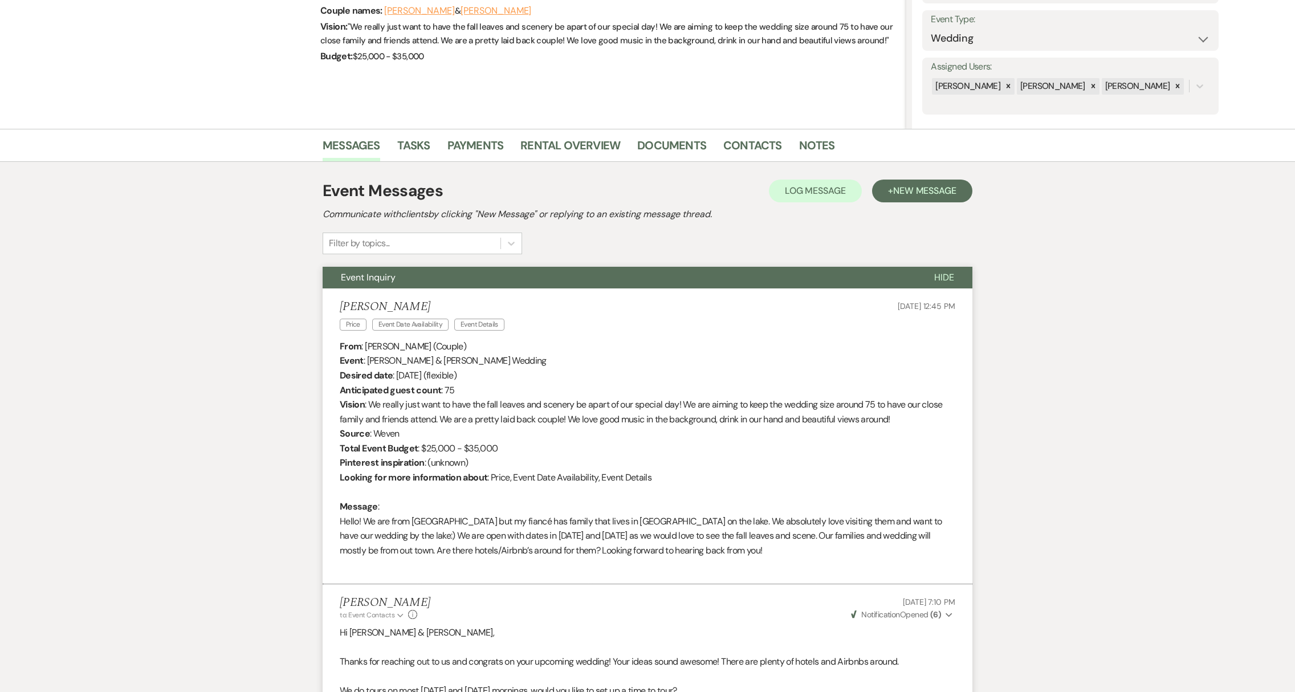
select select "6"
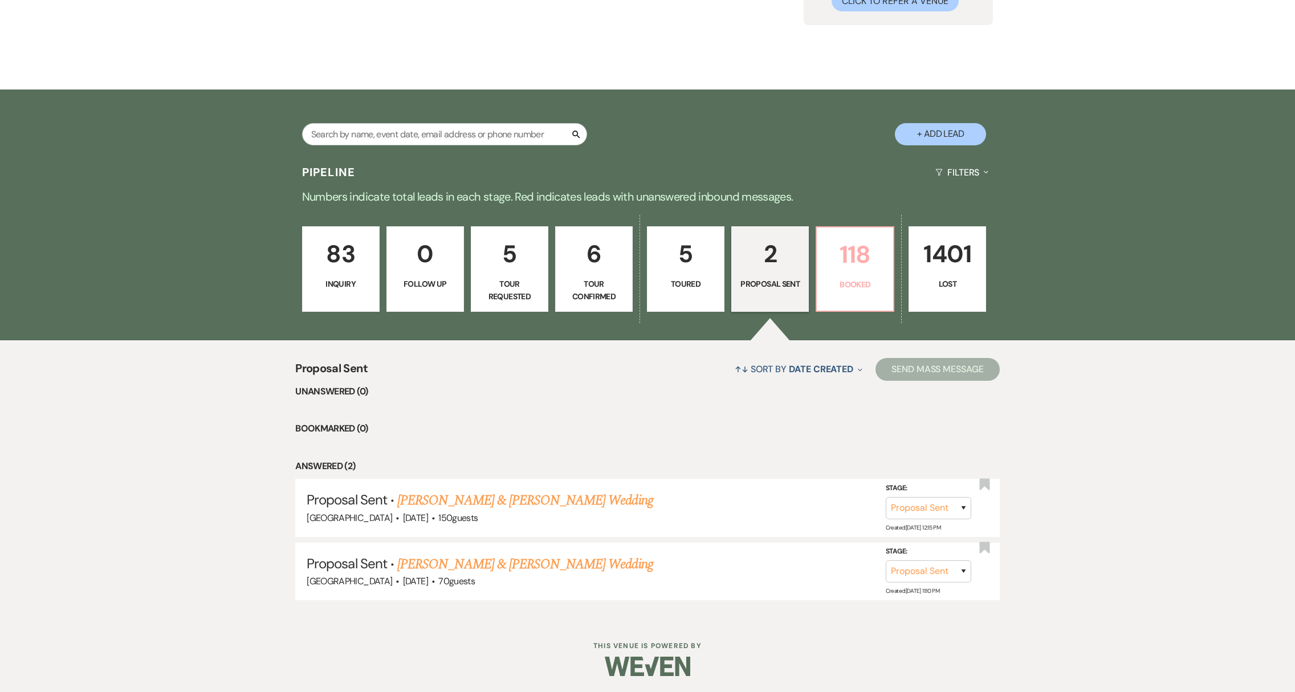
click at [872, 272] on p "118" at bounding box center [855, 254] width 63 height 38
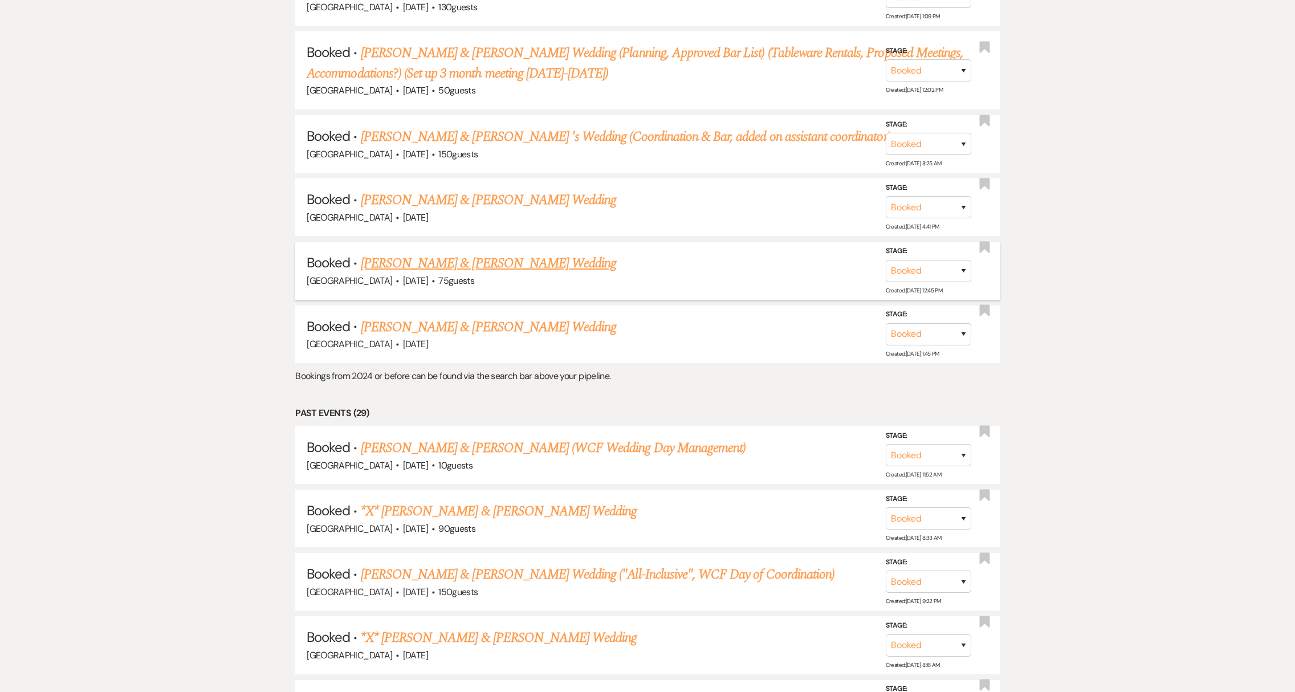
scroll to position [1892, 0]
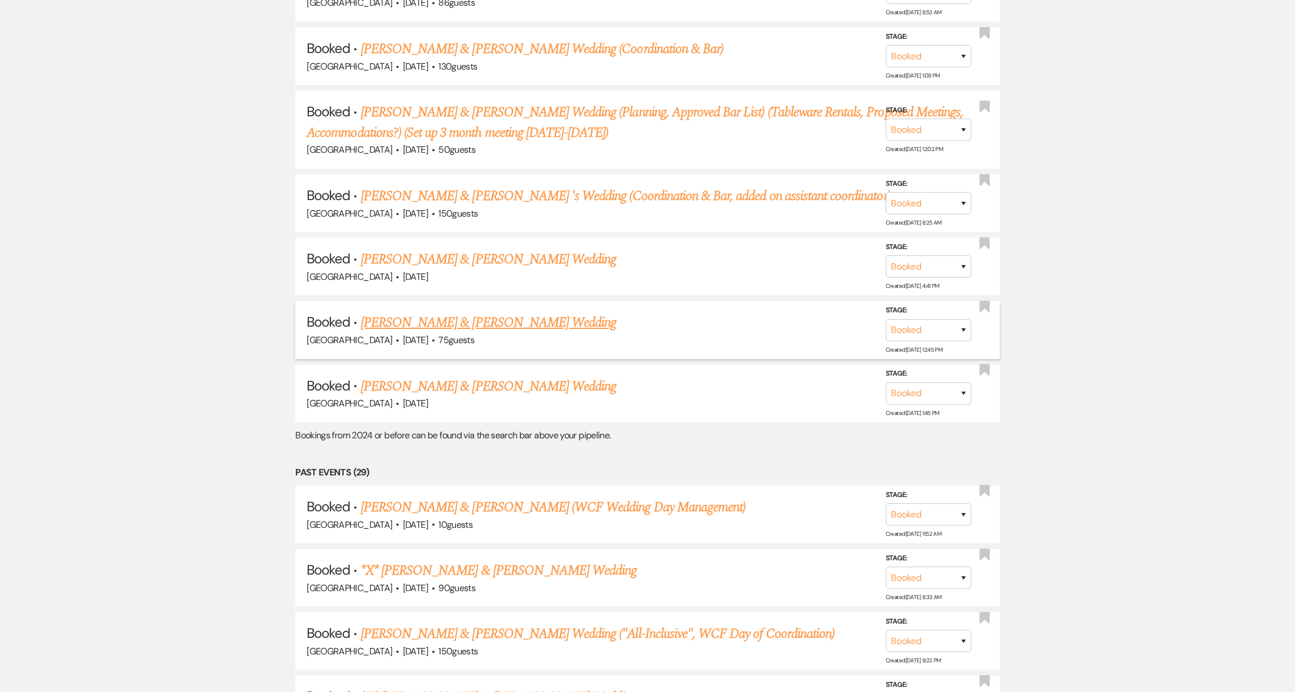
click at [456, 312] on link "[PERSON_NAME] & [PERSON_NAME] Wedding" at bounding box center [488, 322] width 255 height 21
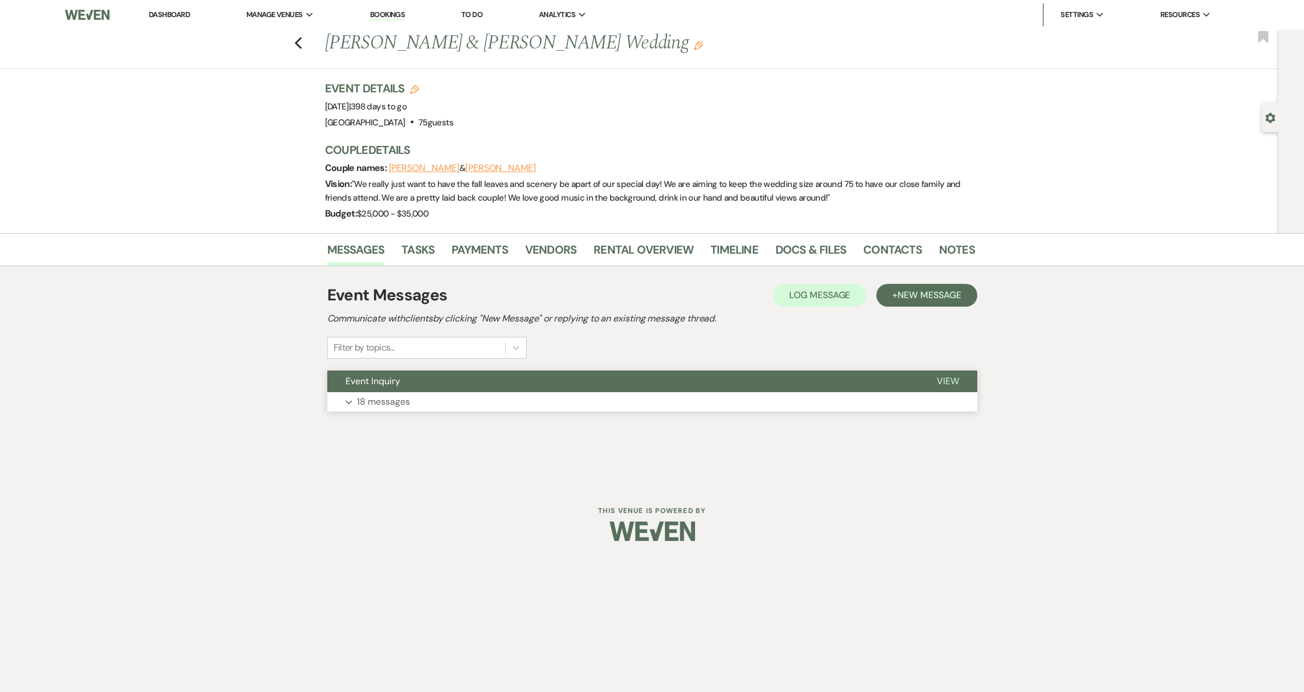
click at [390, 408] on p "18 messages" at bounding box center [383, 402] width 53 height 15
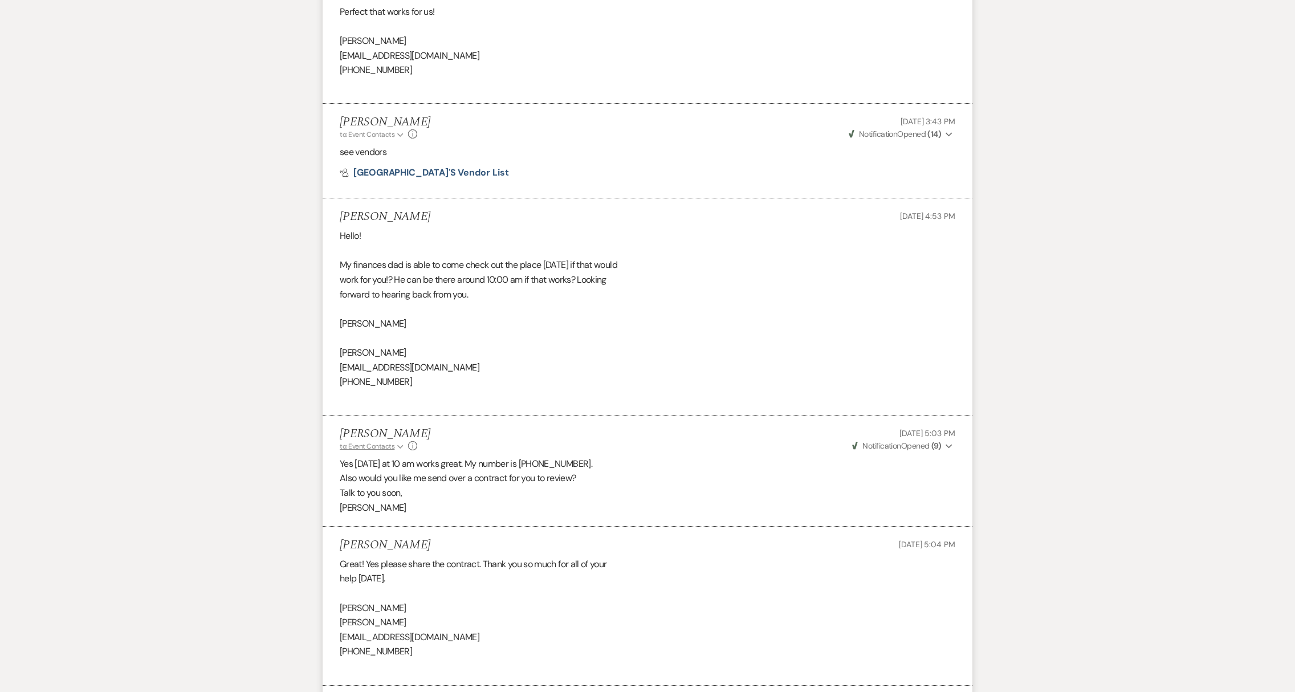
scroll to position [2923, 0]
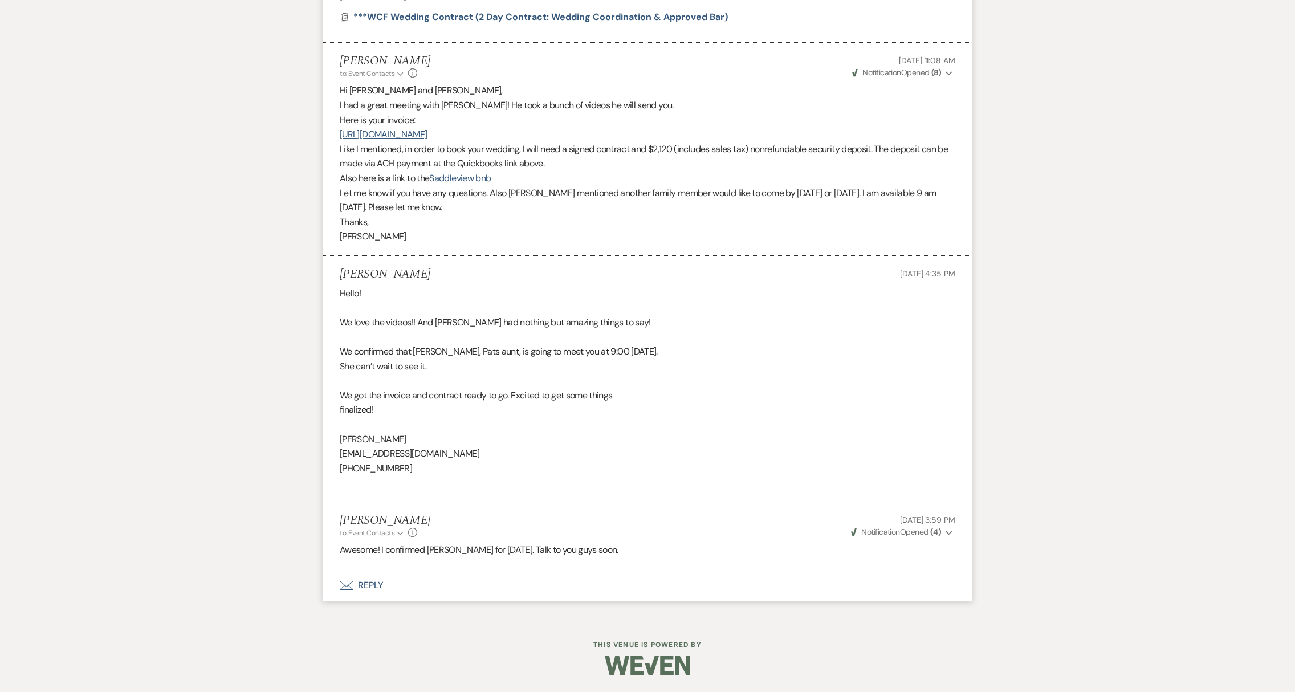
click at [376, 584] on button "Envelope Reply" at bounding box center [648, 586] width 650 height 32
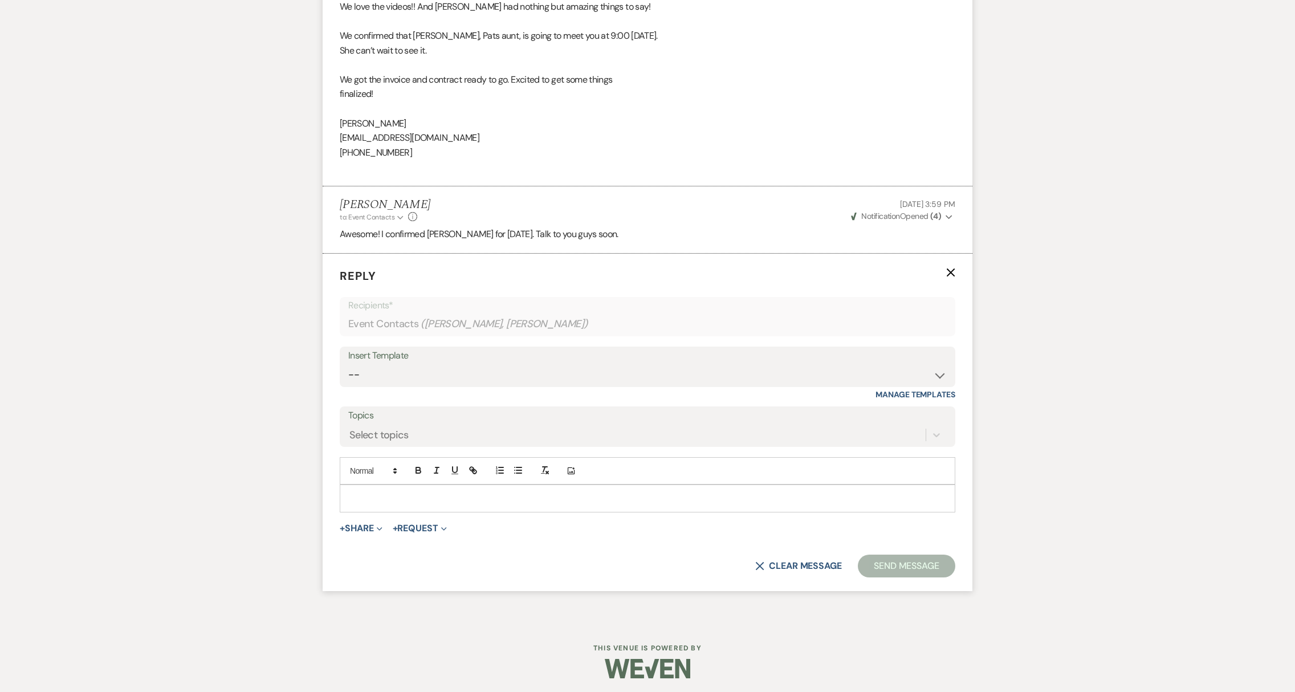
scroll to position [3242, 0]
click at [442, 505] on div at bounding box center [647, 495] width 615 height 26
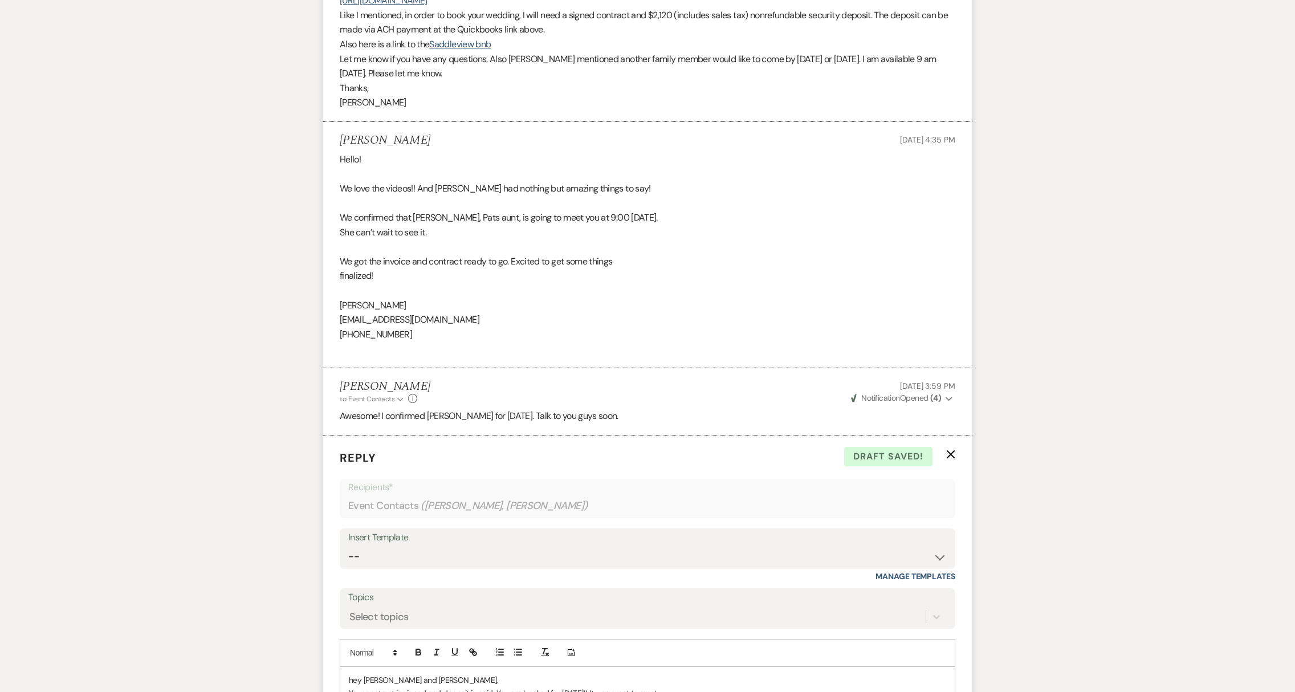
scroll to position [3255, 0]
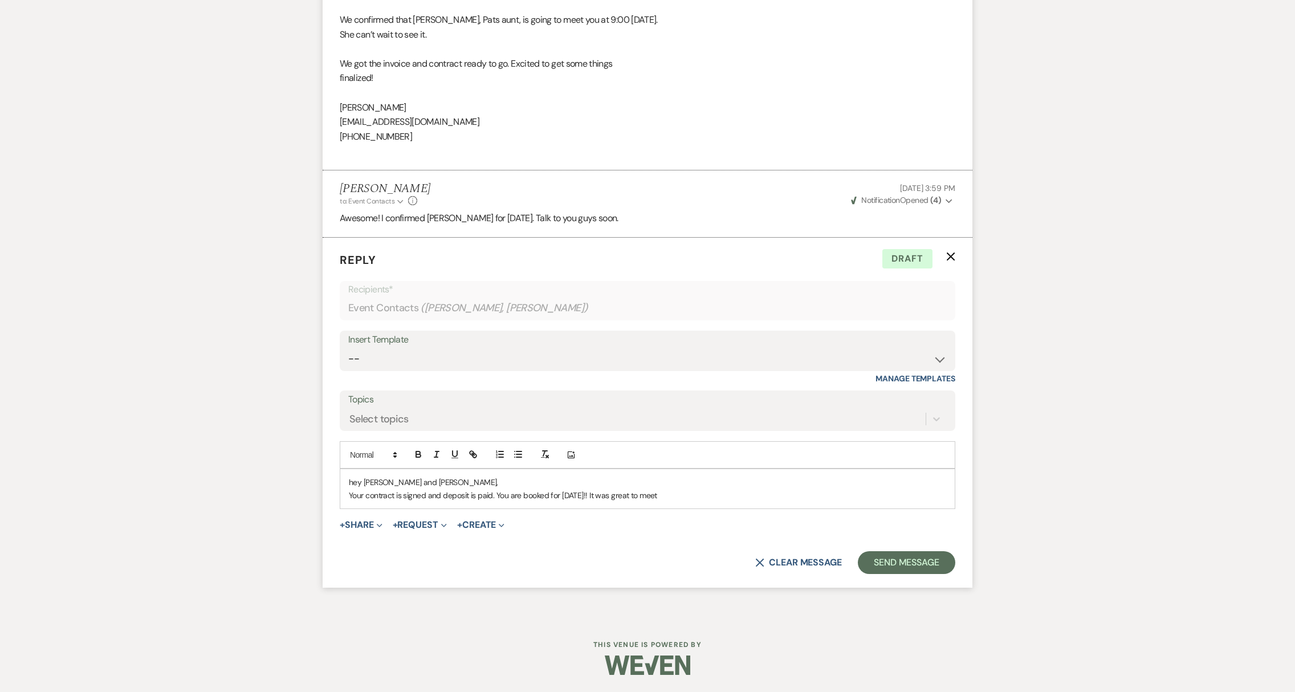
drag, startPoint x: 679, startPoint y: 495, endPoint x: 601, endPoint y: 492, distance: 77.6
click at [601, 492] on p "Your contract is signed and deposit is paid. You are booked for [DATE]!! It was…" at bounding box center [647, 495] width 597 height 13
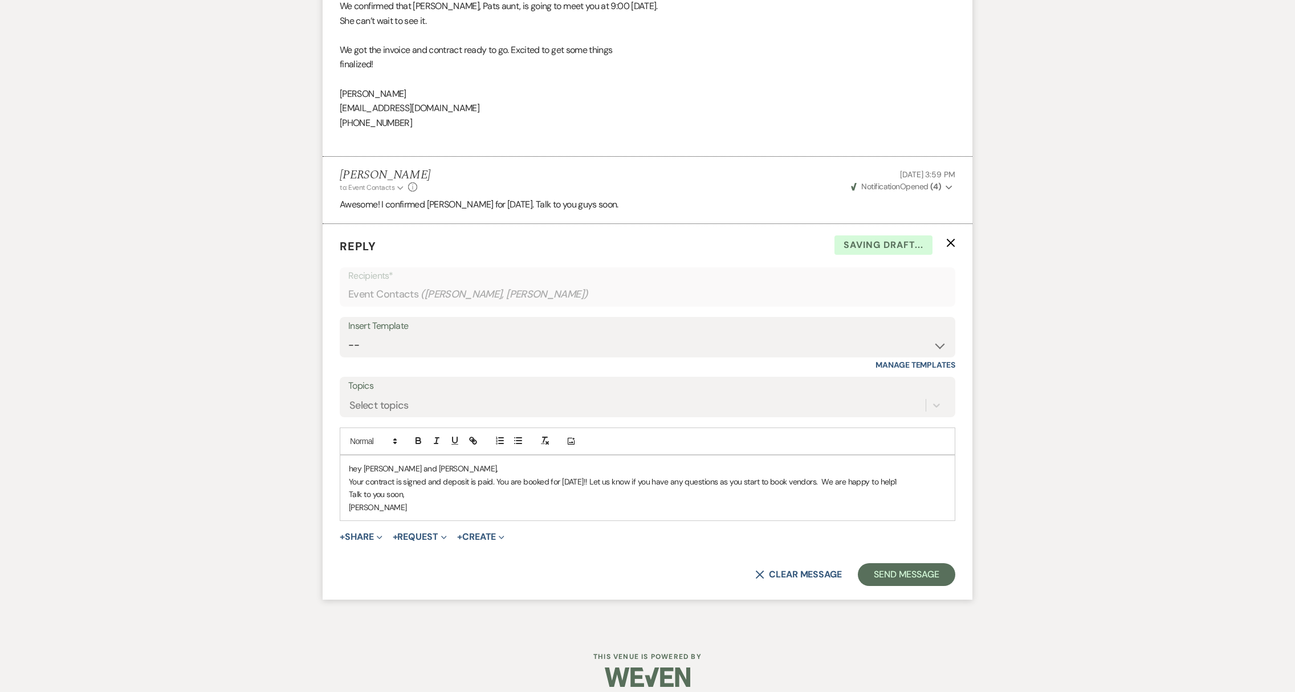
scroll to position [3231, 0]
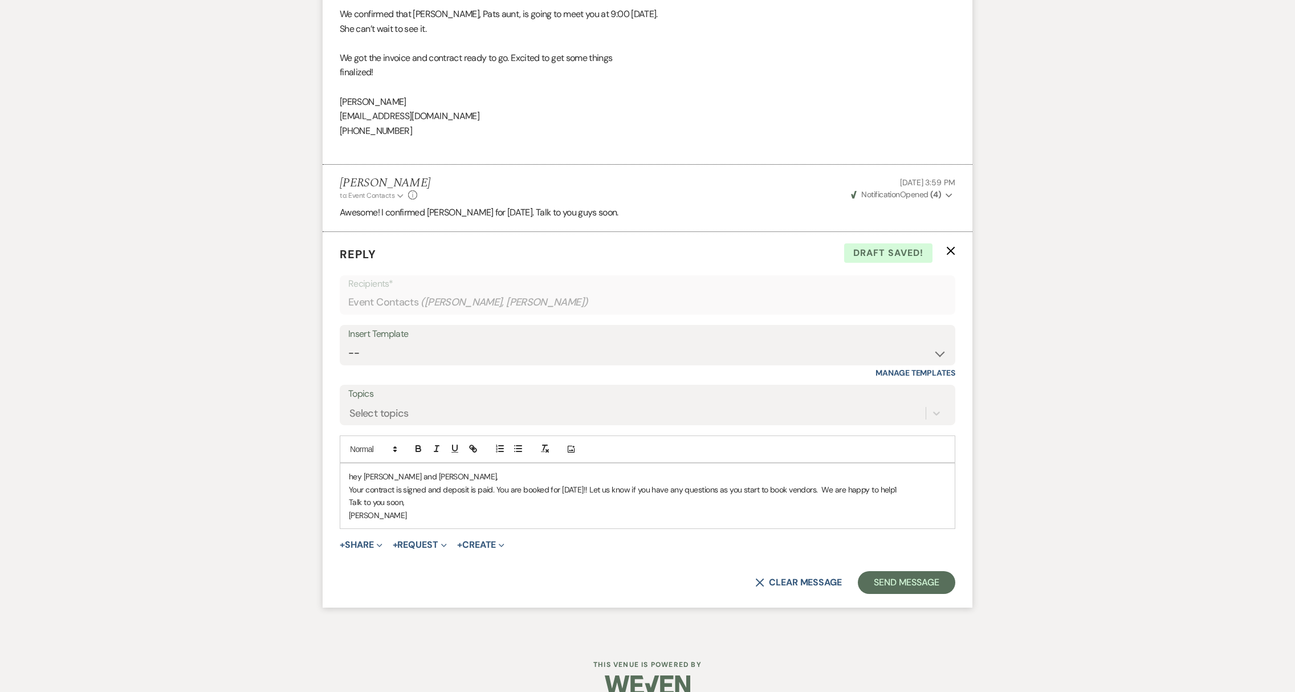
click at [349, 509] on p "Talk to you soon," at bounding box center [647, 502] width 597 height 13
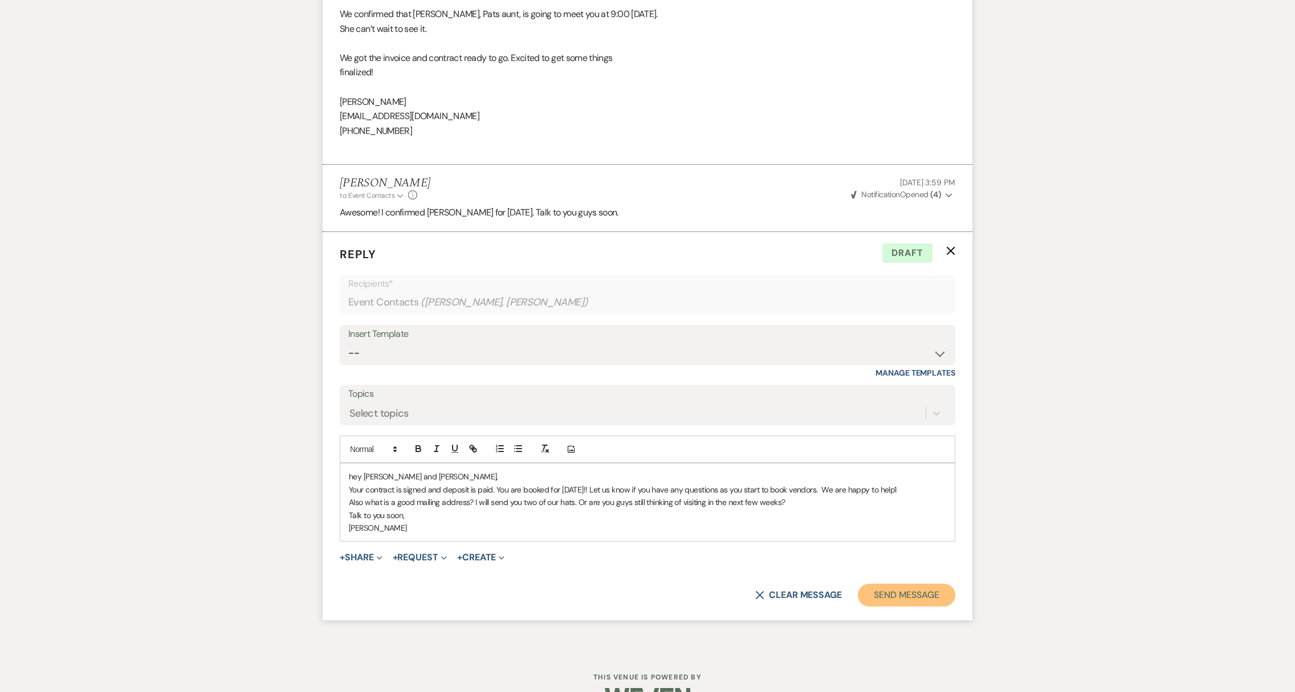
click at [929, 607] on button "Send Message" at bounding box center [906, 595] width 97 height 23
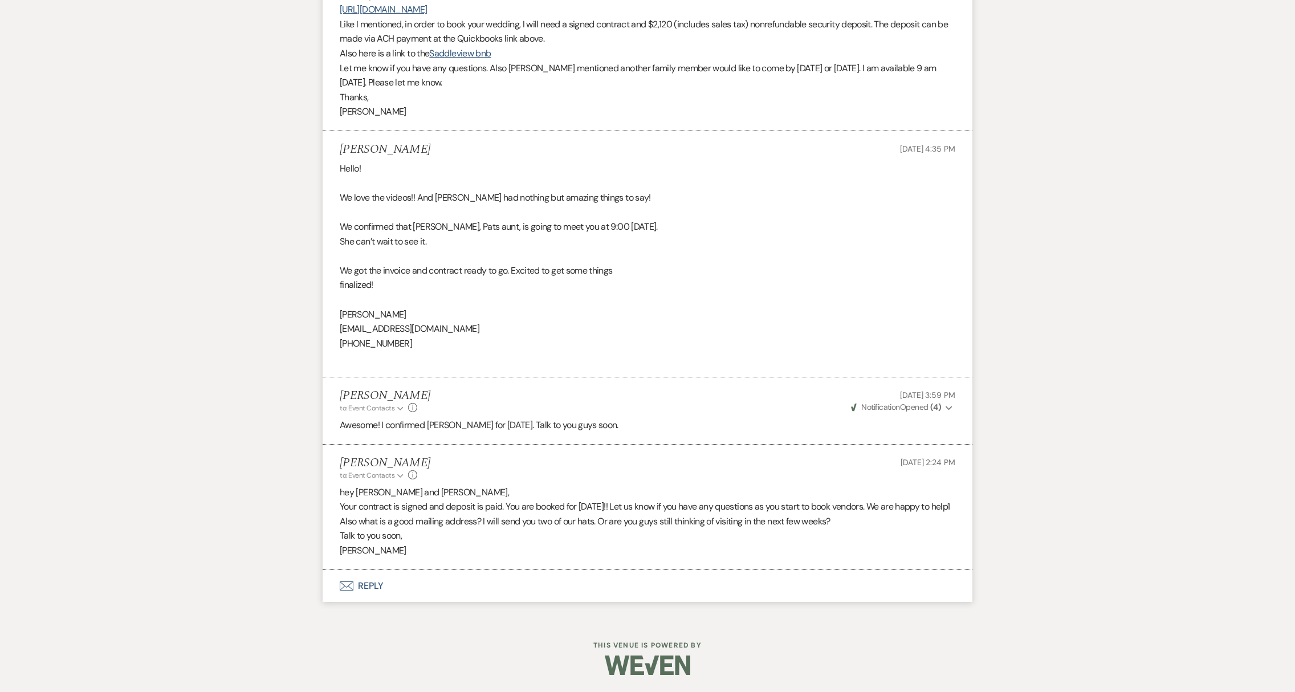
scroll to position [3063, 0]
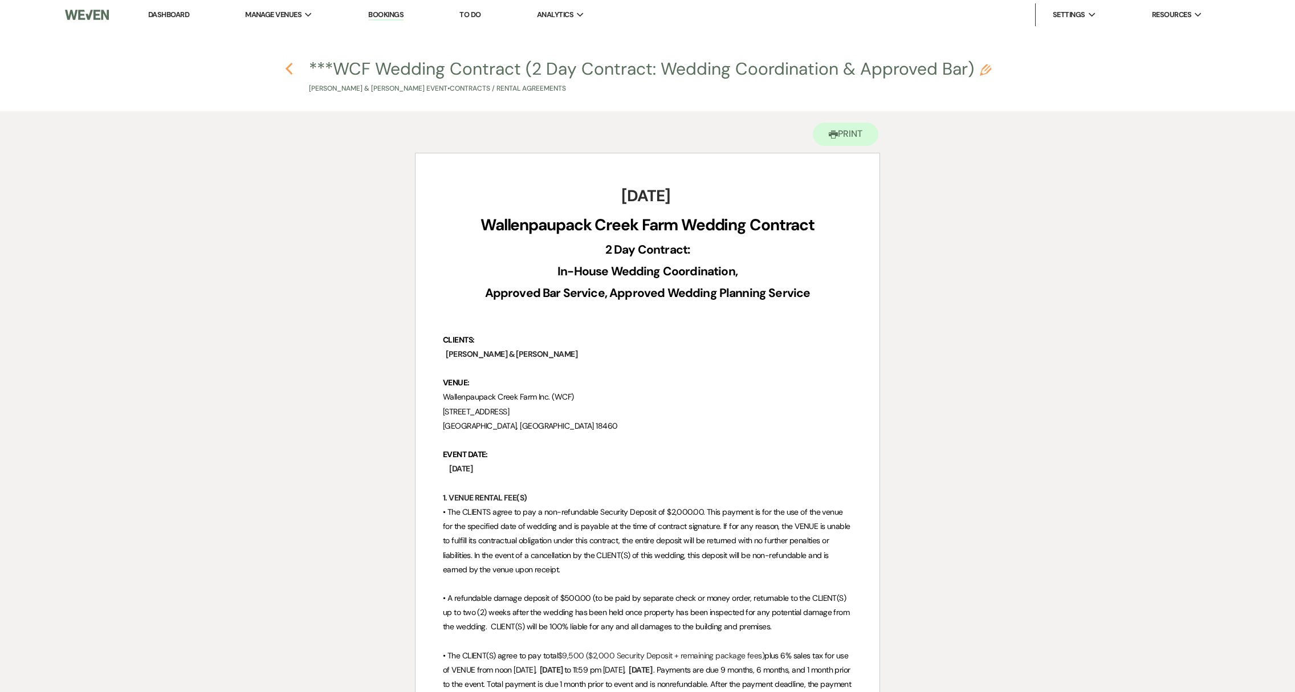
click at [290, 67] on icon "Previous" at bounding box center [289, 69] width 9 height 14
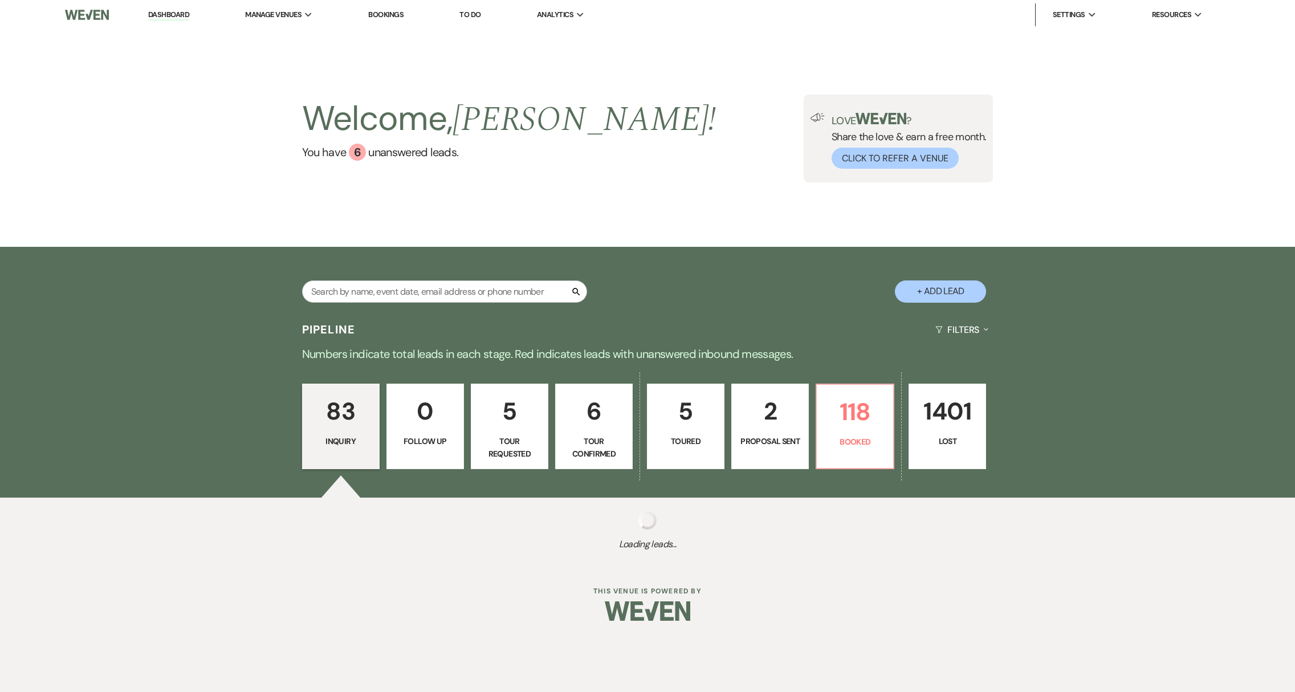
click at [758, 442] on p "Proposal Sent" at bounding box center [770, 441] width 63 height 13
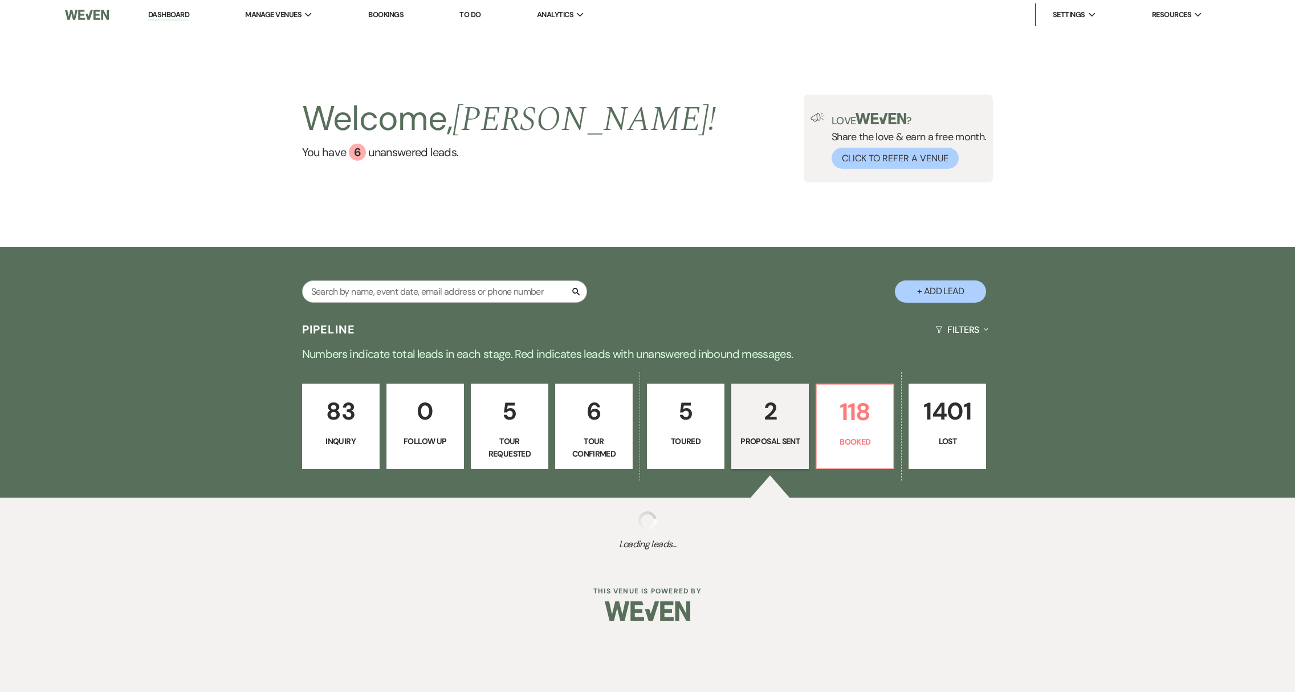
select select "6"
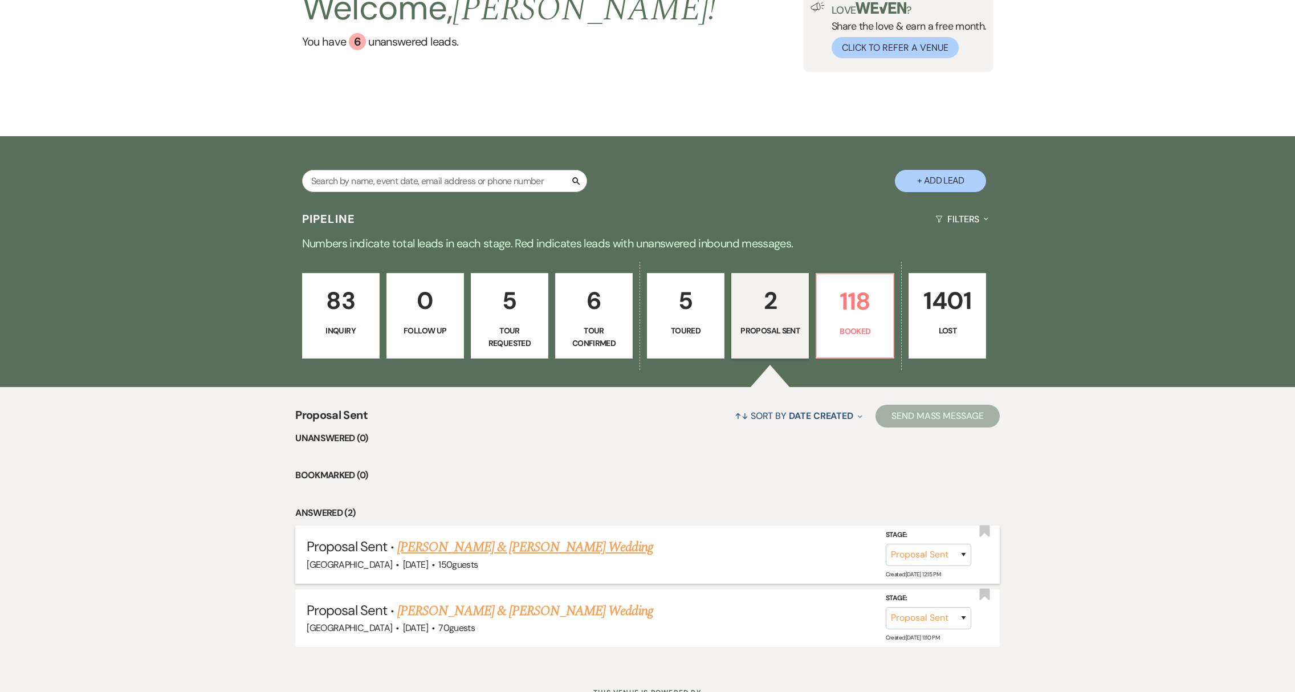
scroll to position [157, 0]
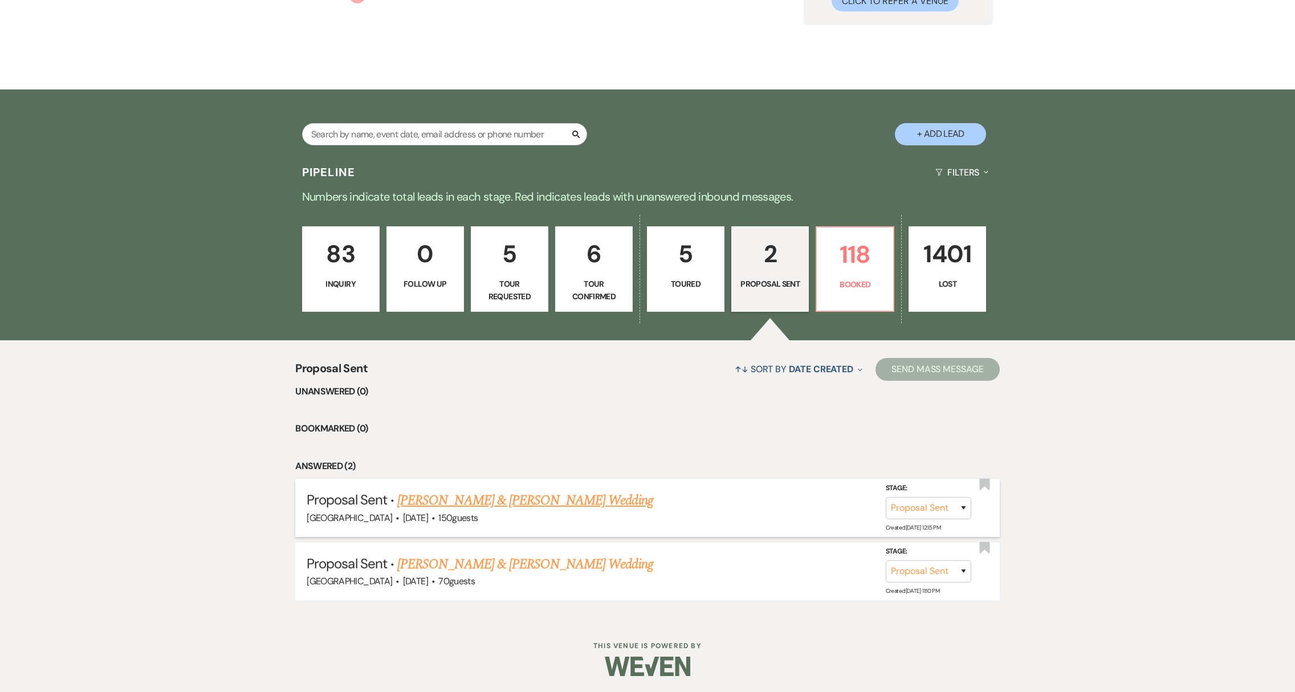
click at [471, 506] on link "[PERSON_NAME] & [PERSON_NAME] Wedding" at bounding box center [524, 500] width 255 height 21
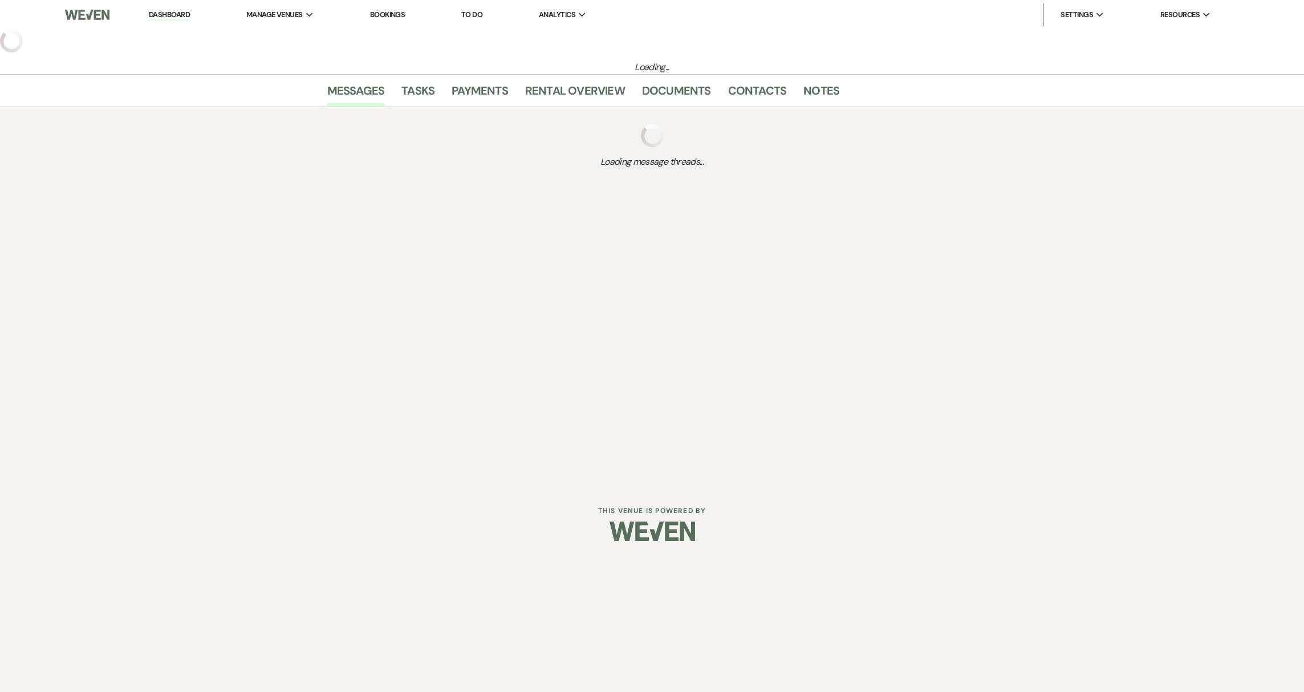
select select "6"
select select "5"
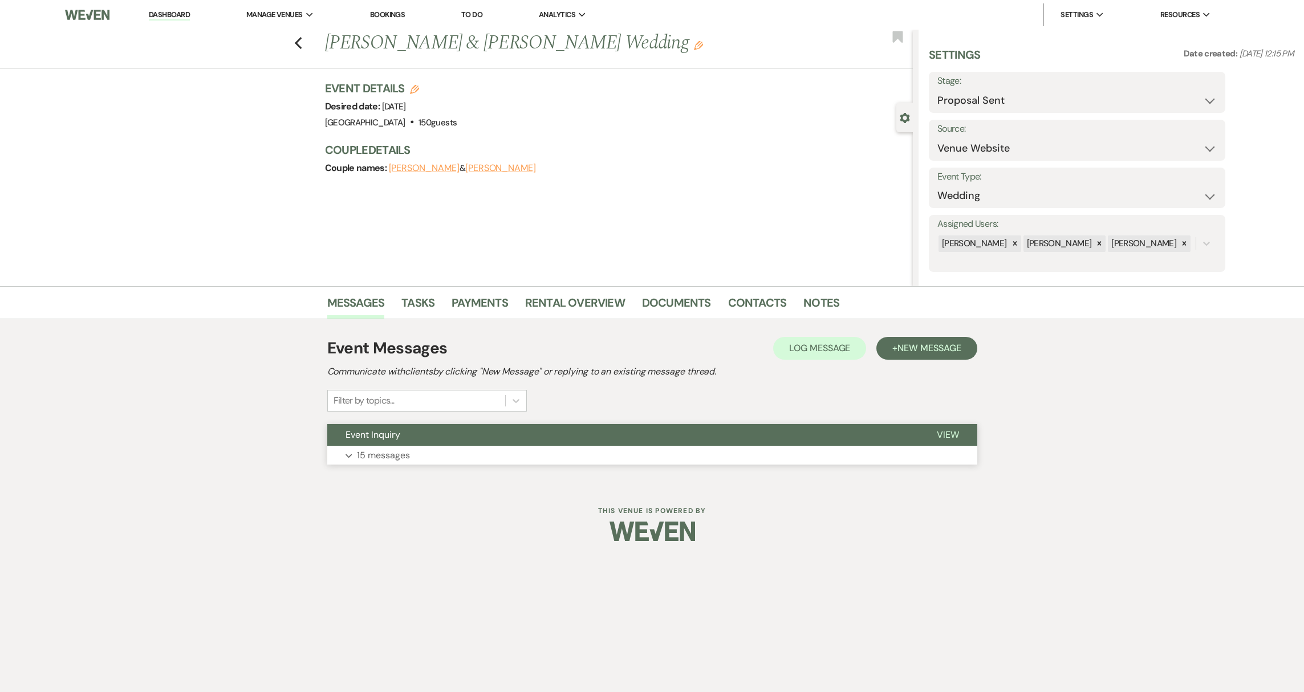
click at [402, 461] on p "15 messages" at bounding box center [383, 455] width 53 height 15
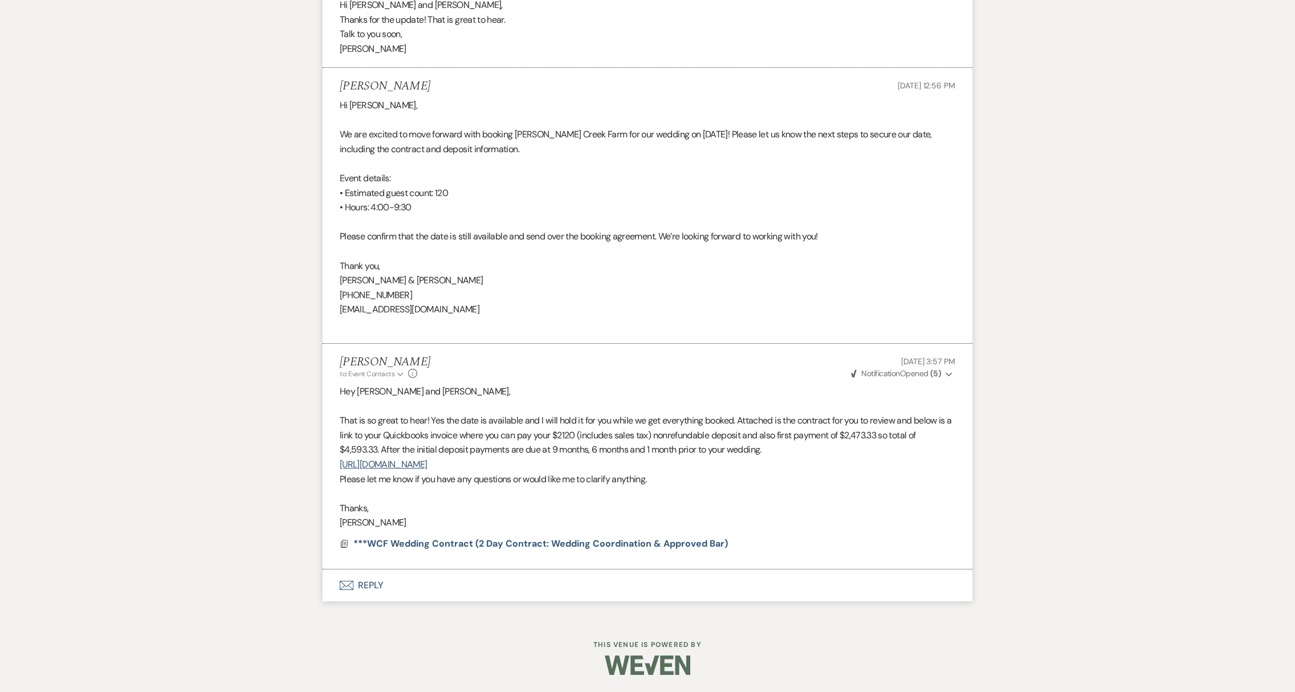
scroll to position [2120, 0]
click at [353, 585] on button "Envelope Reply" at bounding box center [648, 586] width 650 height 32
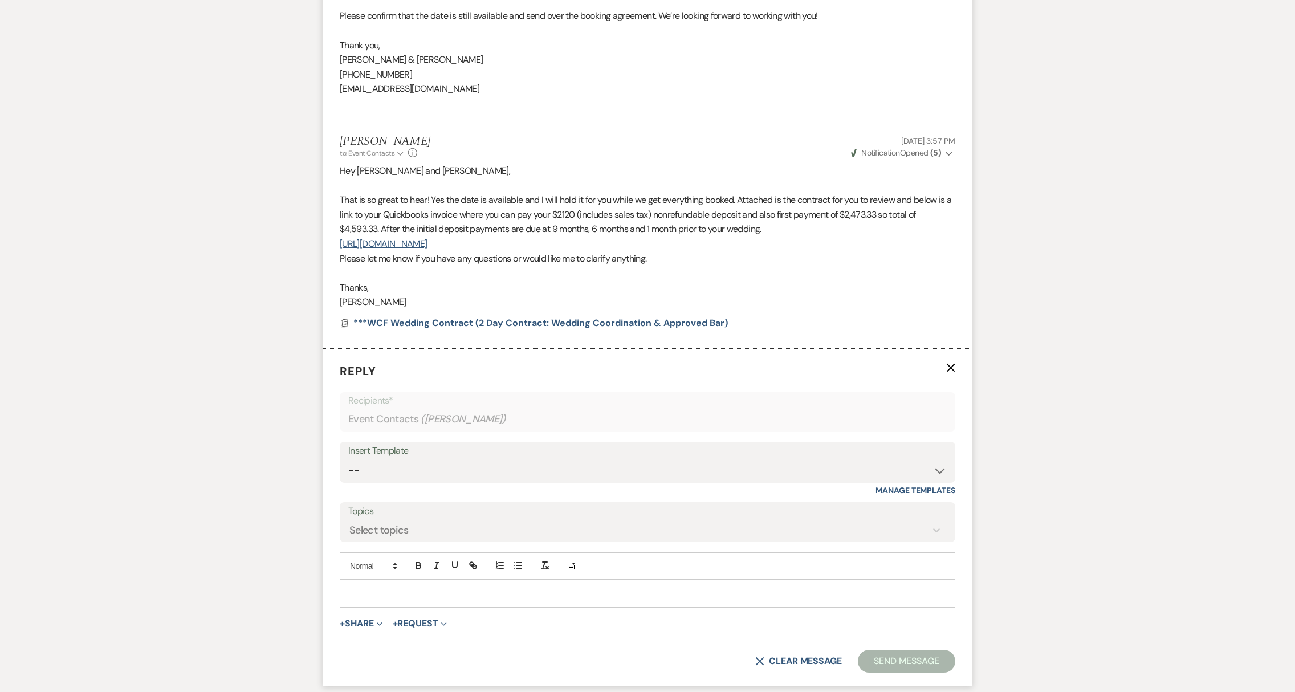
scroll to position [2337, 0]
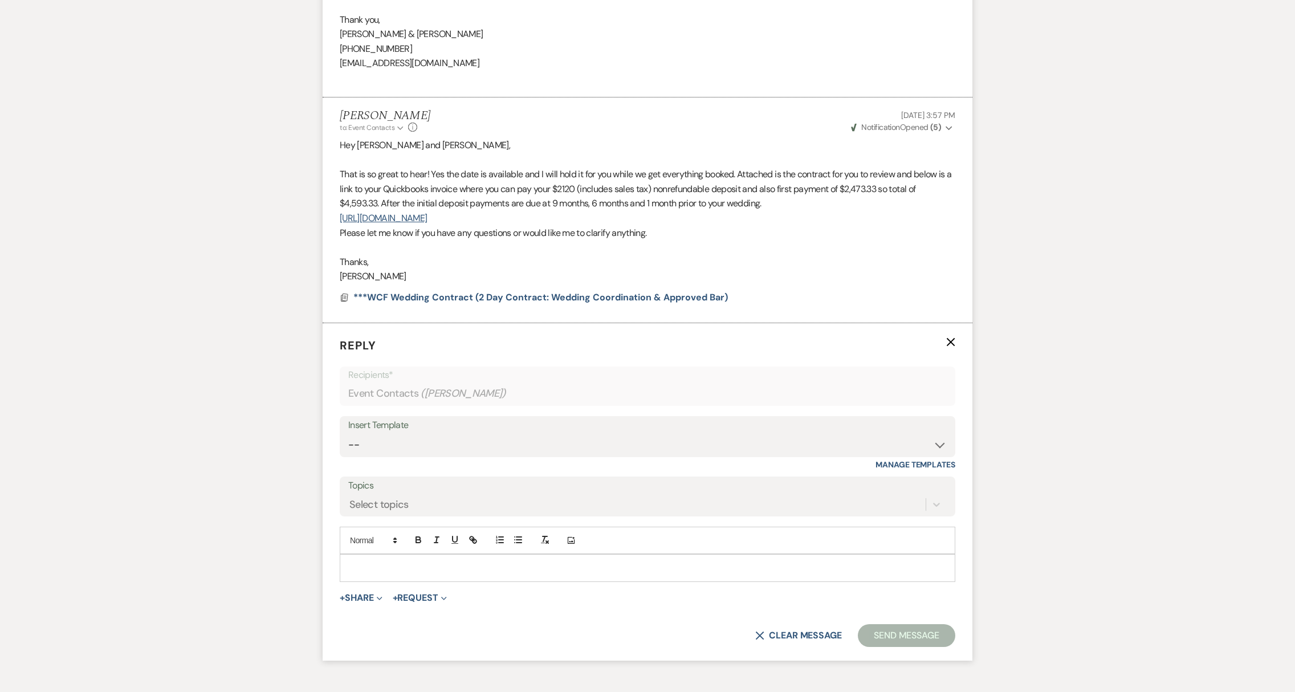
click at [352, 581] on div at bounding box center [647, 568] width 615 height 26
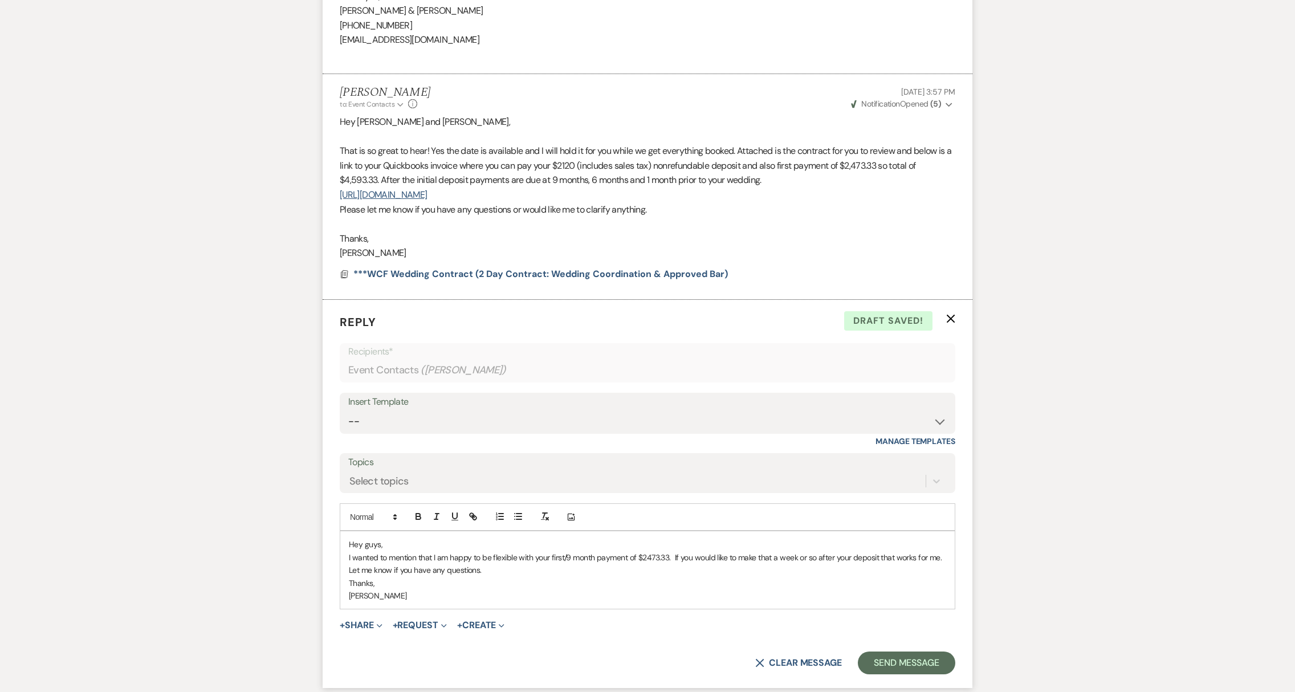
scroll to position [2490, 0]
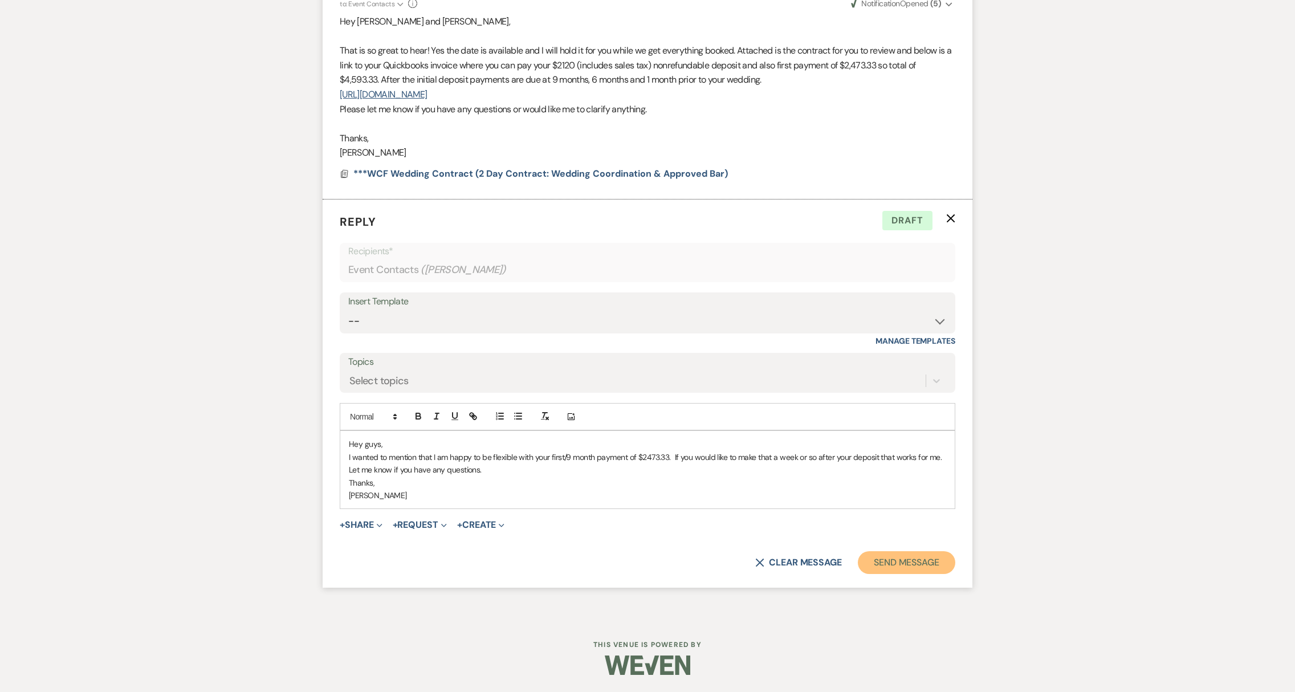
click at [905, 559] on button "Send Message" at bounding box center [906, 562] width 97 height 23
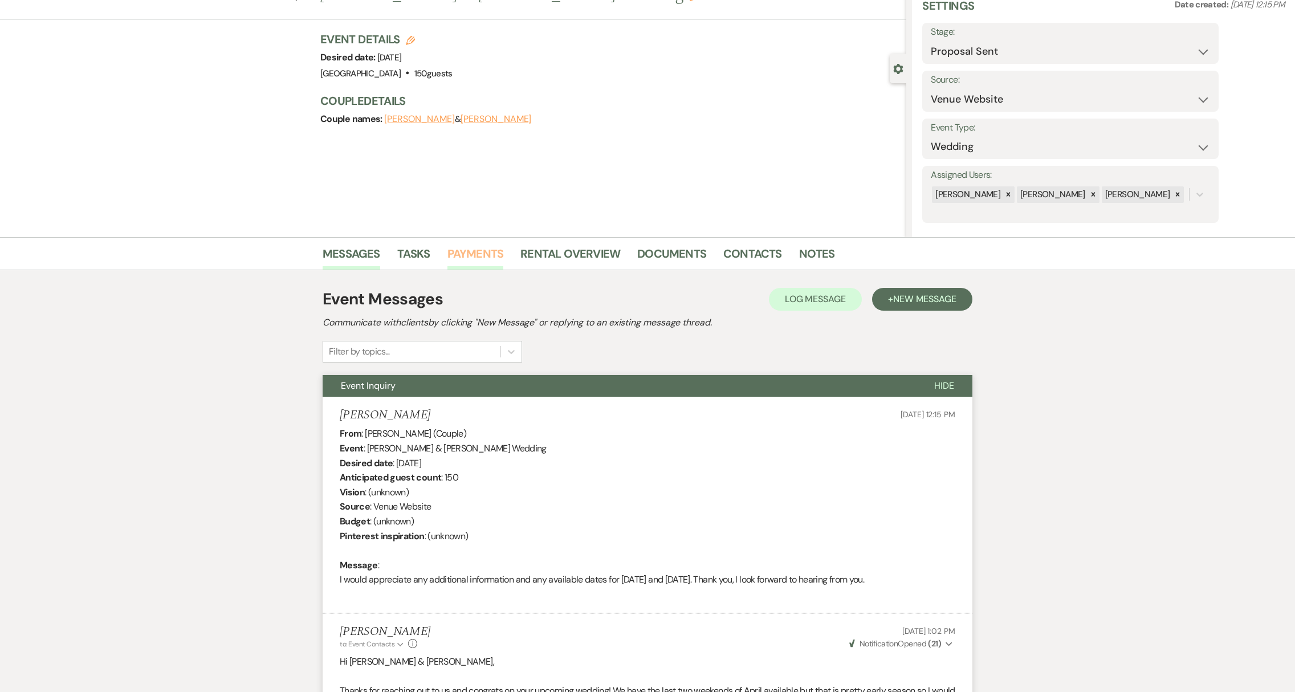
scroll to position [0, 0]
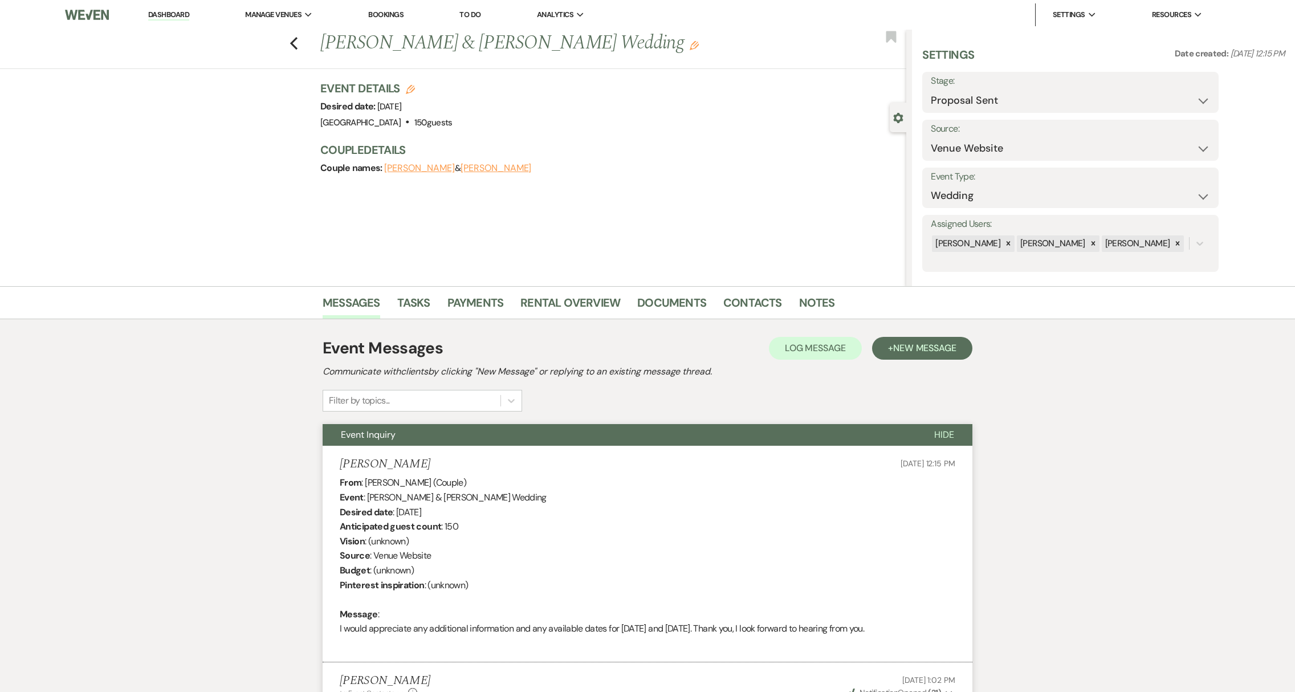
click at [166, 18] on link "Dashboard" at bounding box center [168, 15] width 41 height 11
